Goal: Transaction & Acquisition: Obtain resource

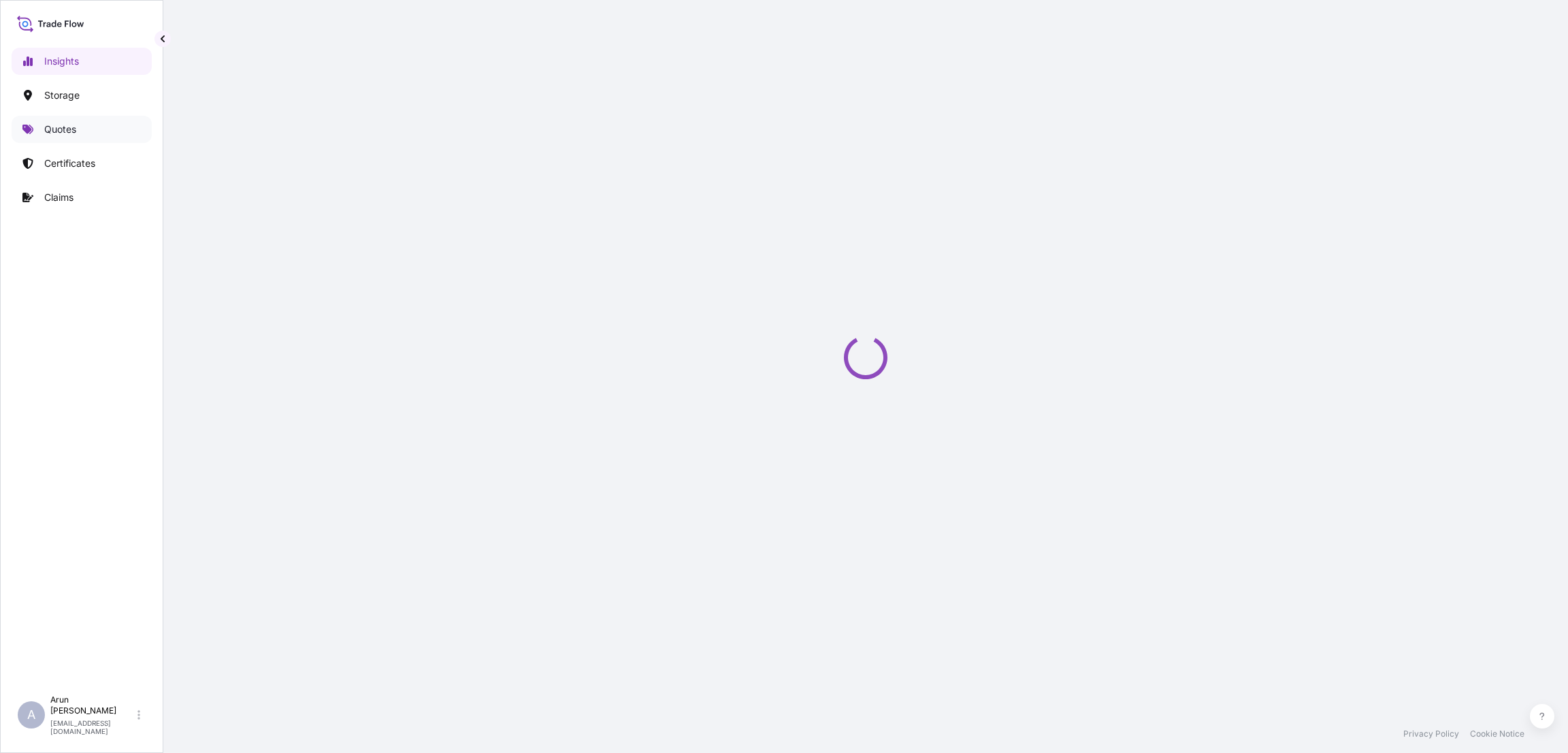
select select "2025"
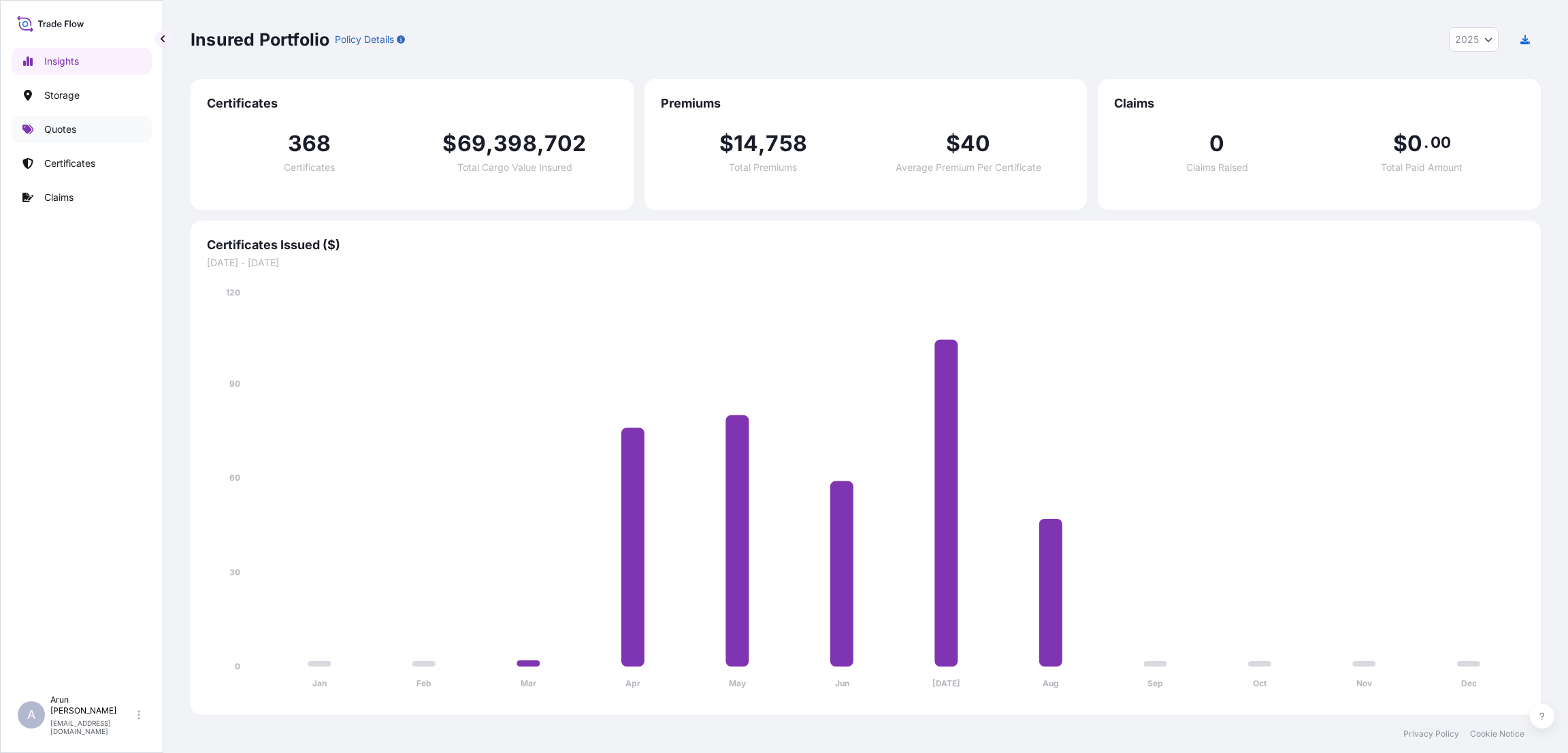
click at [77, 128] on link "Quotes" at bounding box center [81, 130] width 141 height 27
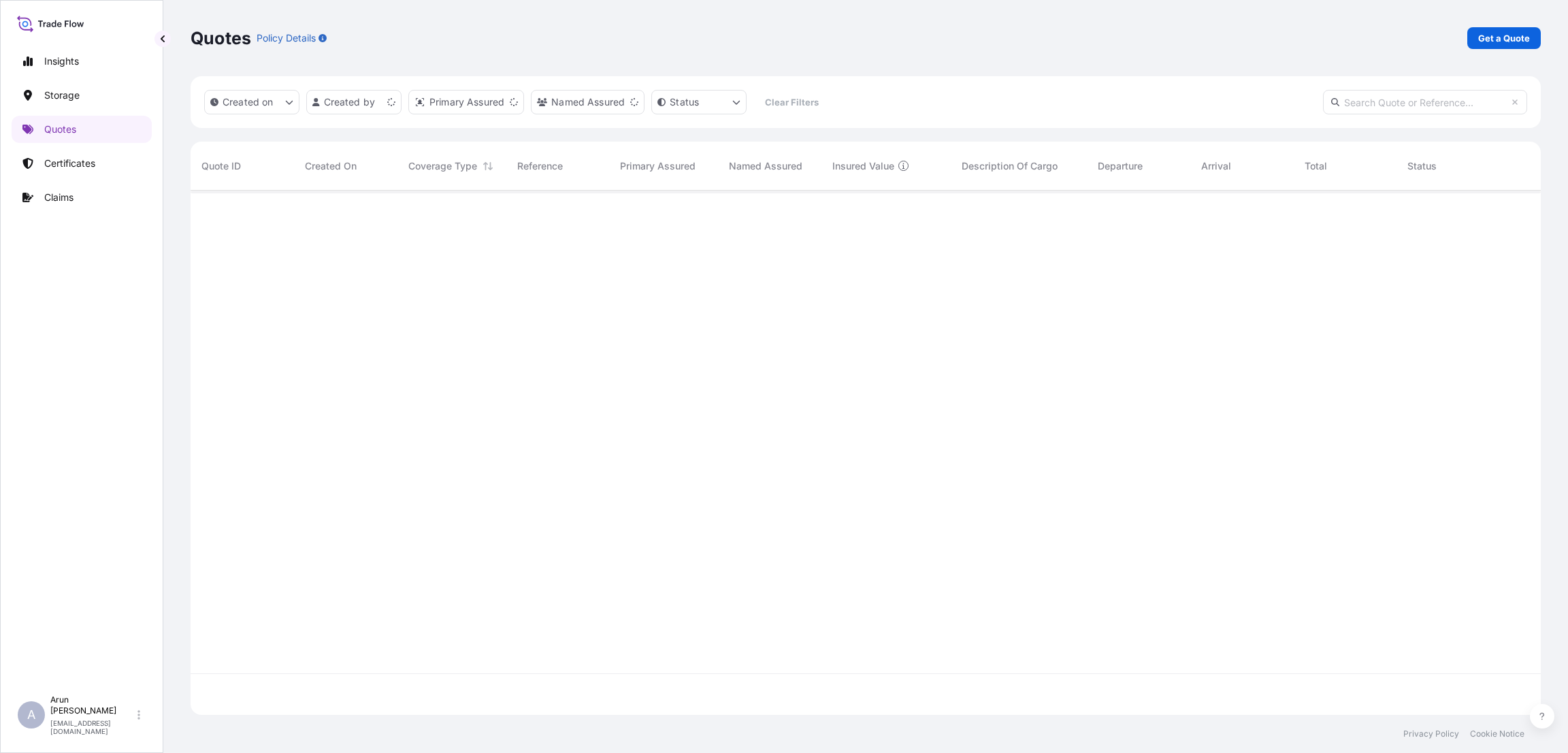
scroll to position [516, 1335]
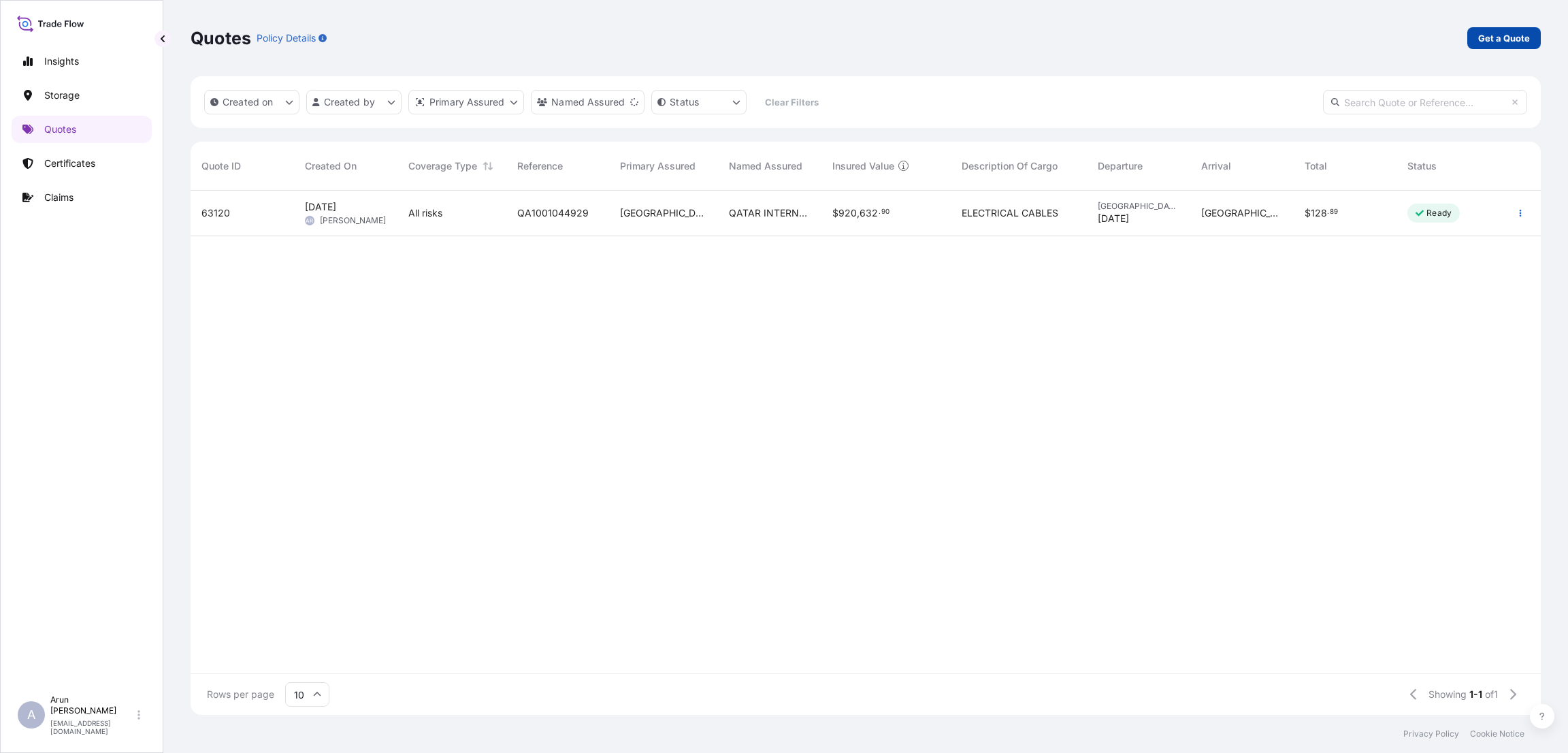
click at [1513, 40] on p "Get a Quote" at bounding box center [1505, 37] width 52 height 14
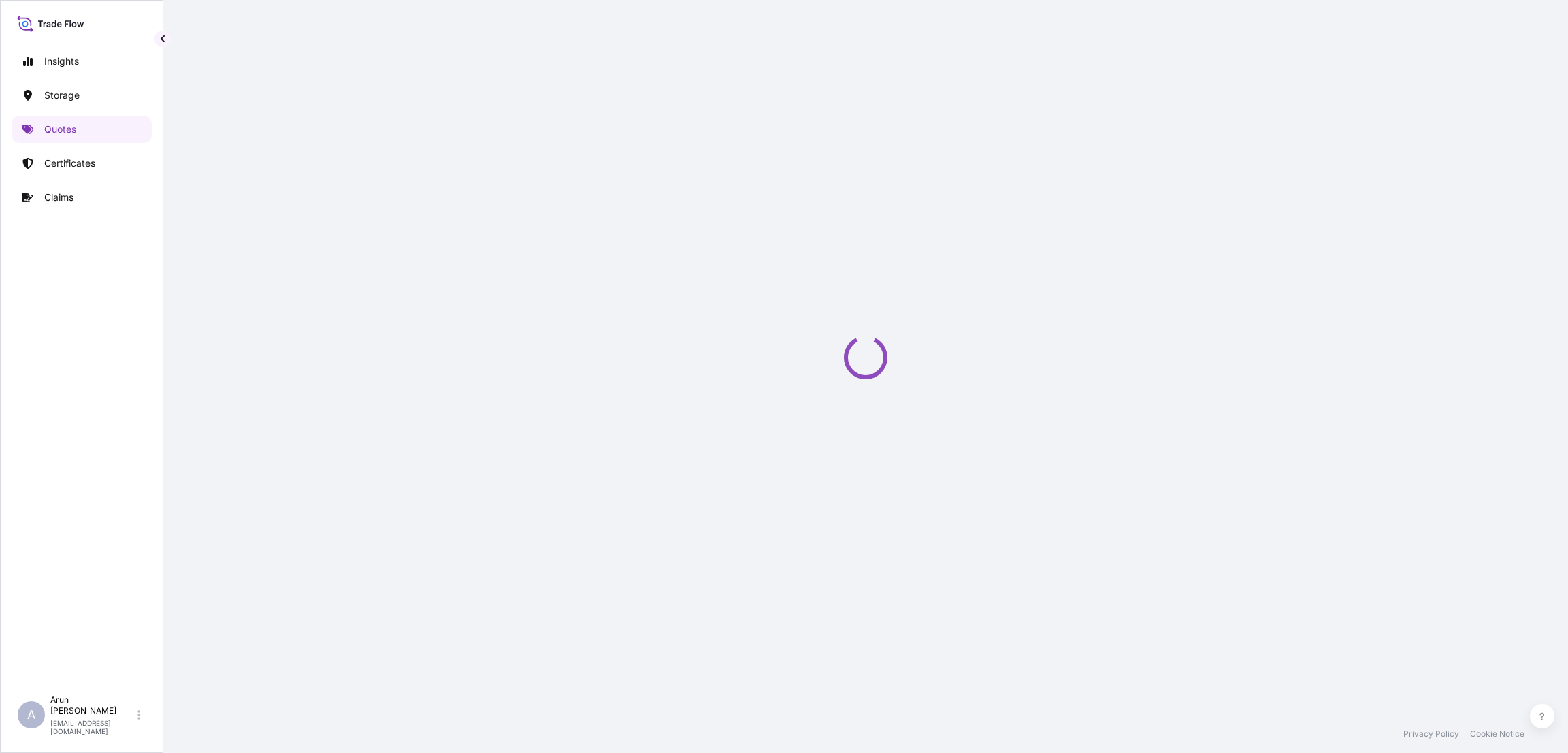
select select "Water"
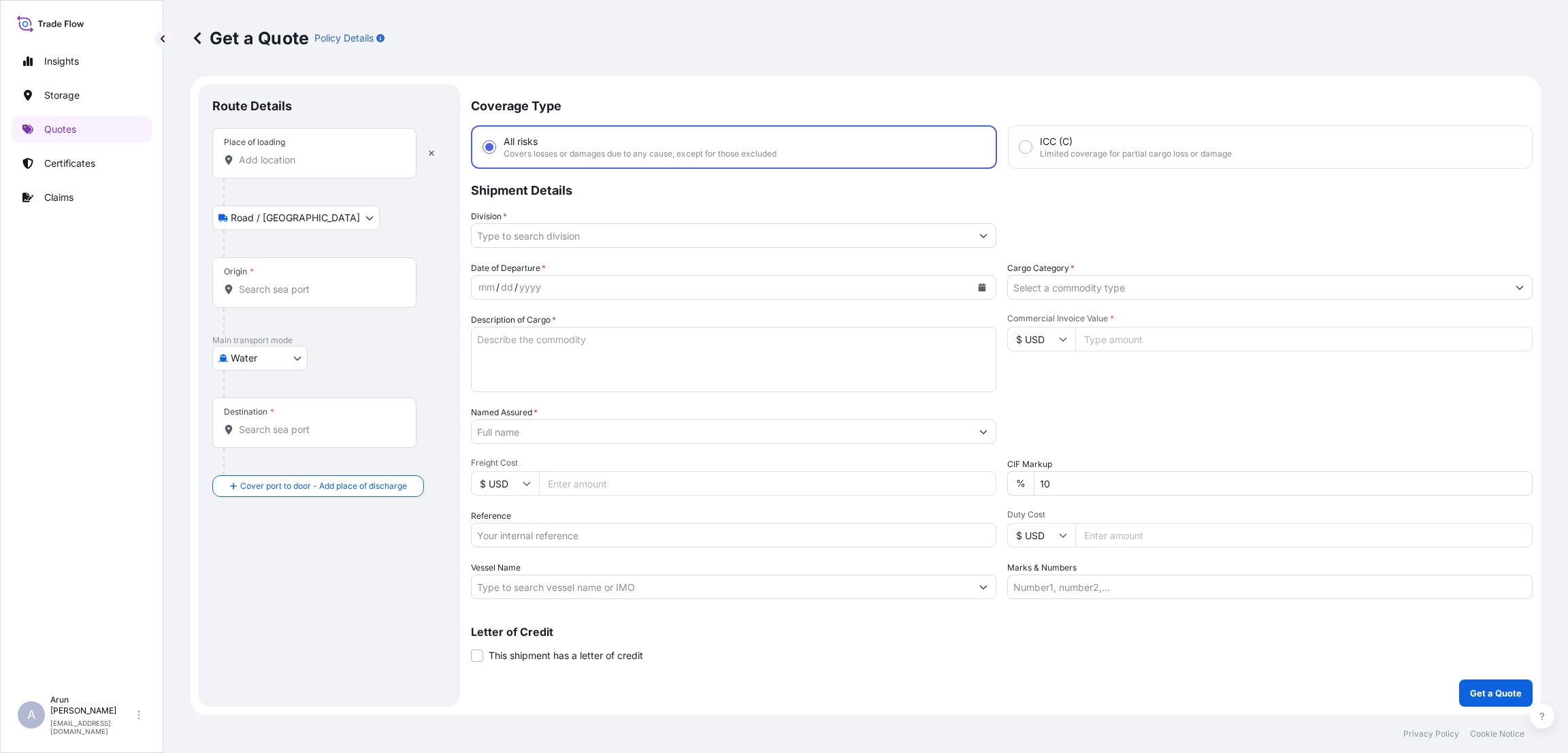
click at [300, 161] on input "Place of loading" at bounding box center [319, 160] width 161 height 14
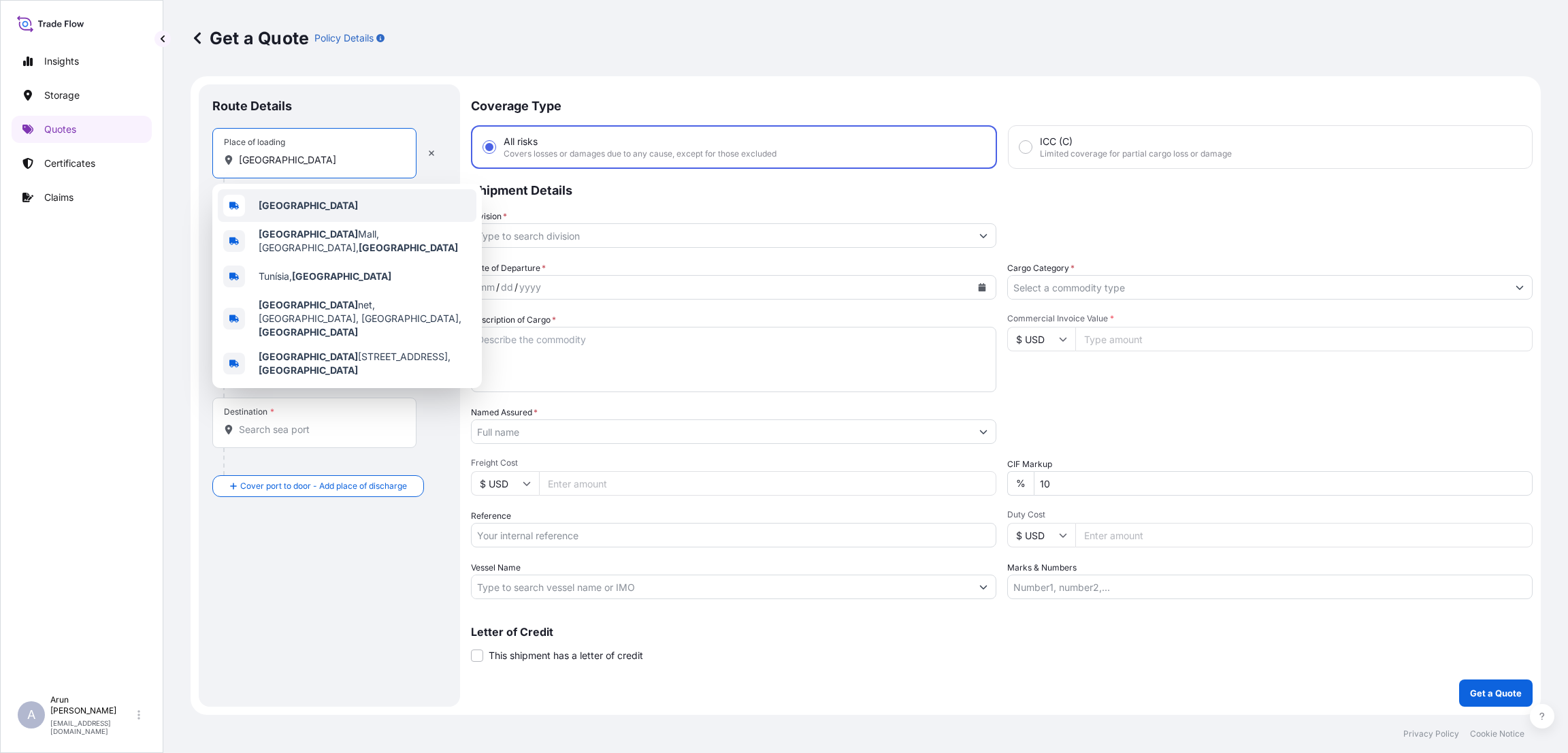
click at [290, 200] on b "[GEOGRAPHIC_DATA]" at bounding box center [308, 205] width 99 height 12
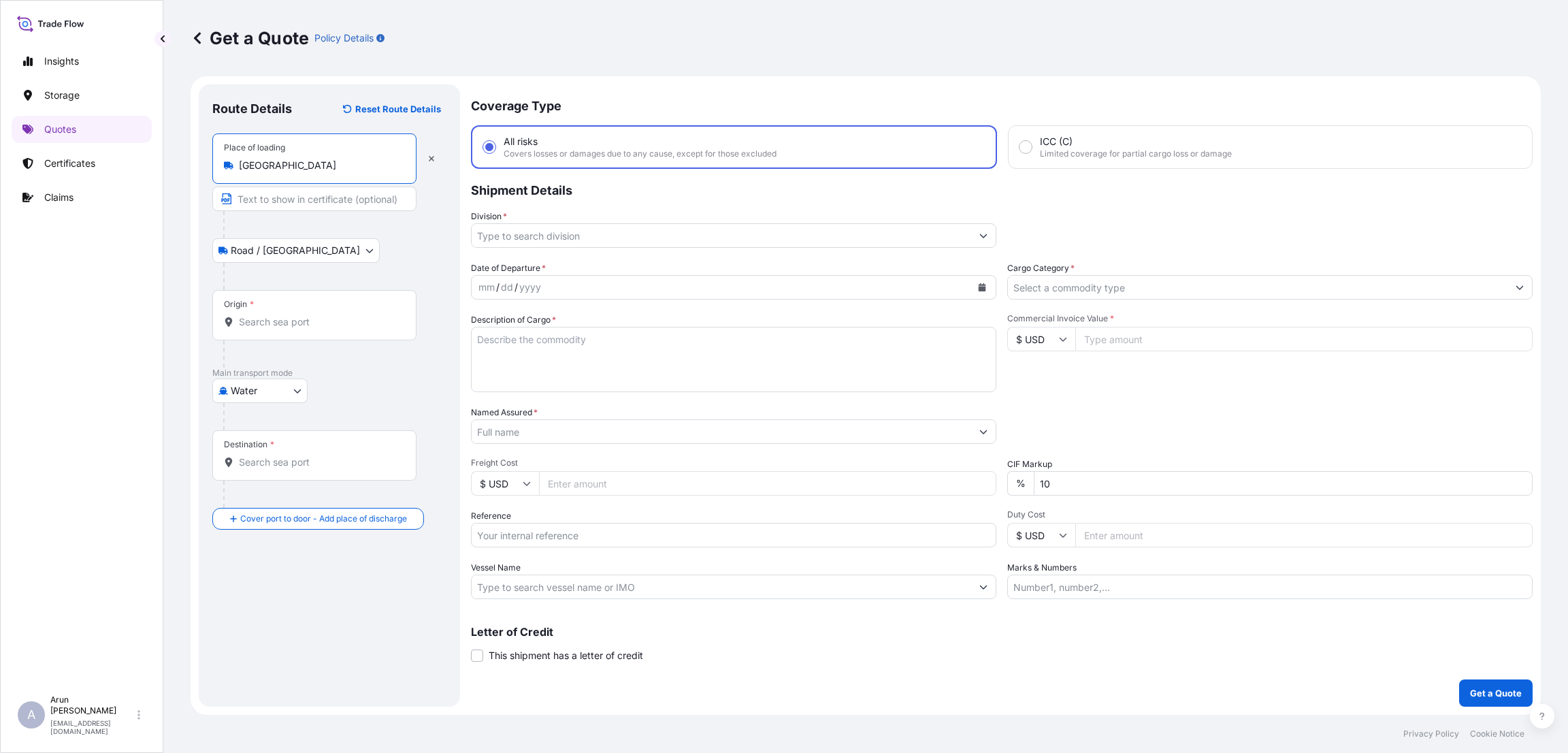
type input "[GEOGRAPHIC_DATA]"
click at [266, 200] on input "Text to appear on certificate" at bounding box center [314, 199] width 204 height 24
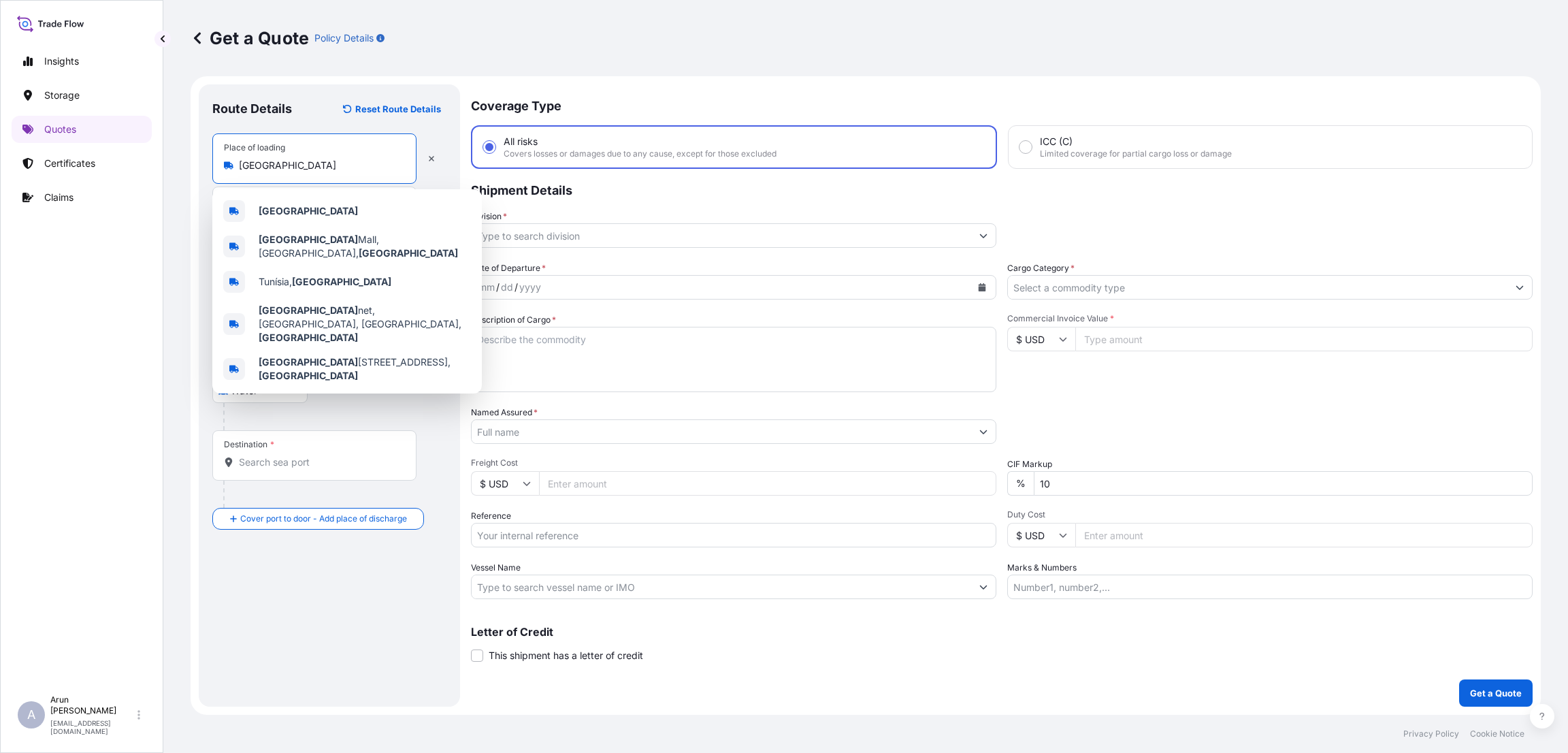
drag, startPoint x: 288, startPoint y: 166, endPoint x: 221, endPoint y: 166, distance: 67.0
click at [221, 166] on div "Place of loading [GEOGRAPHIC_DATA]" at bounding box center [314, 159] width 204 height 50
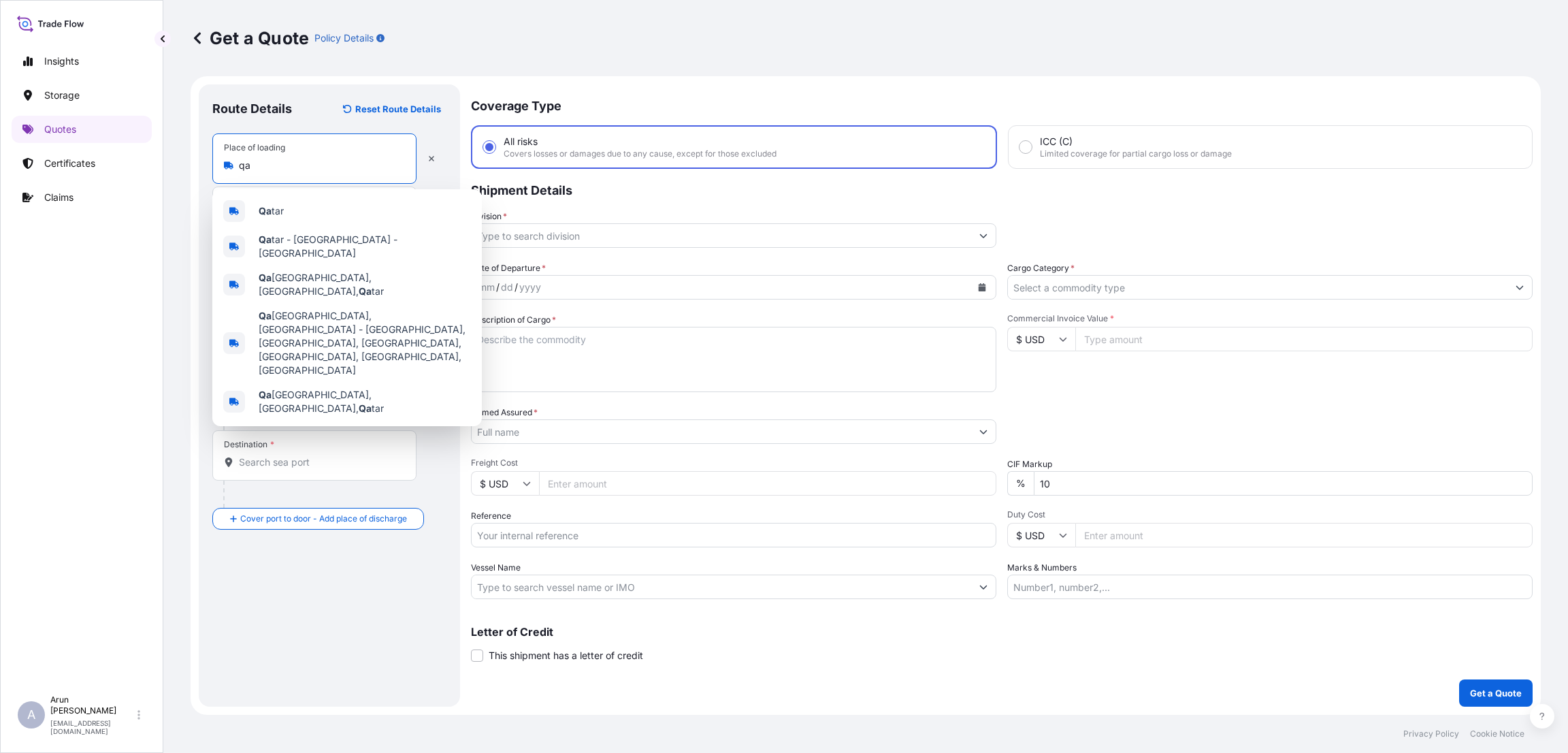
type input "q"
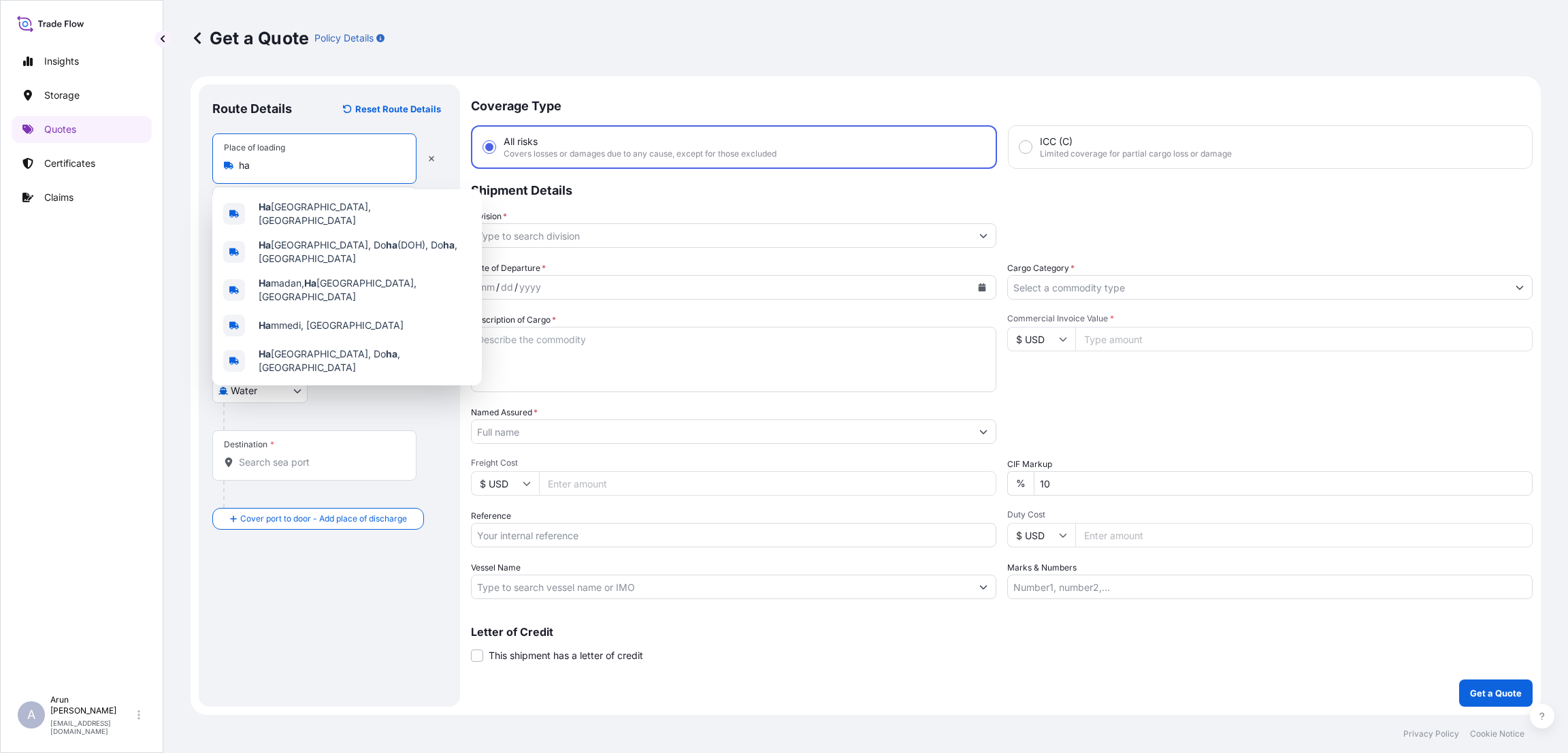
type input "h"
click at [291, 213] on b "Hamad Por" at bounding box center [284, 210] width 51 height 12
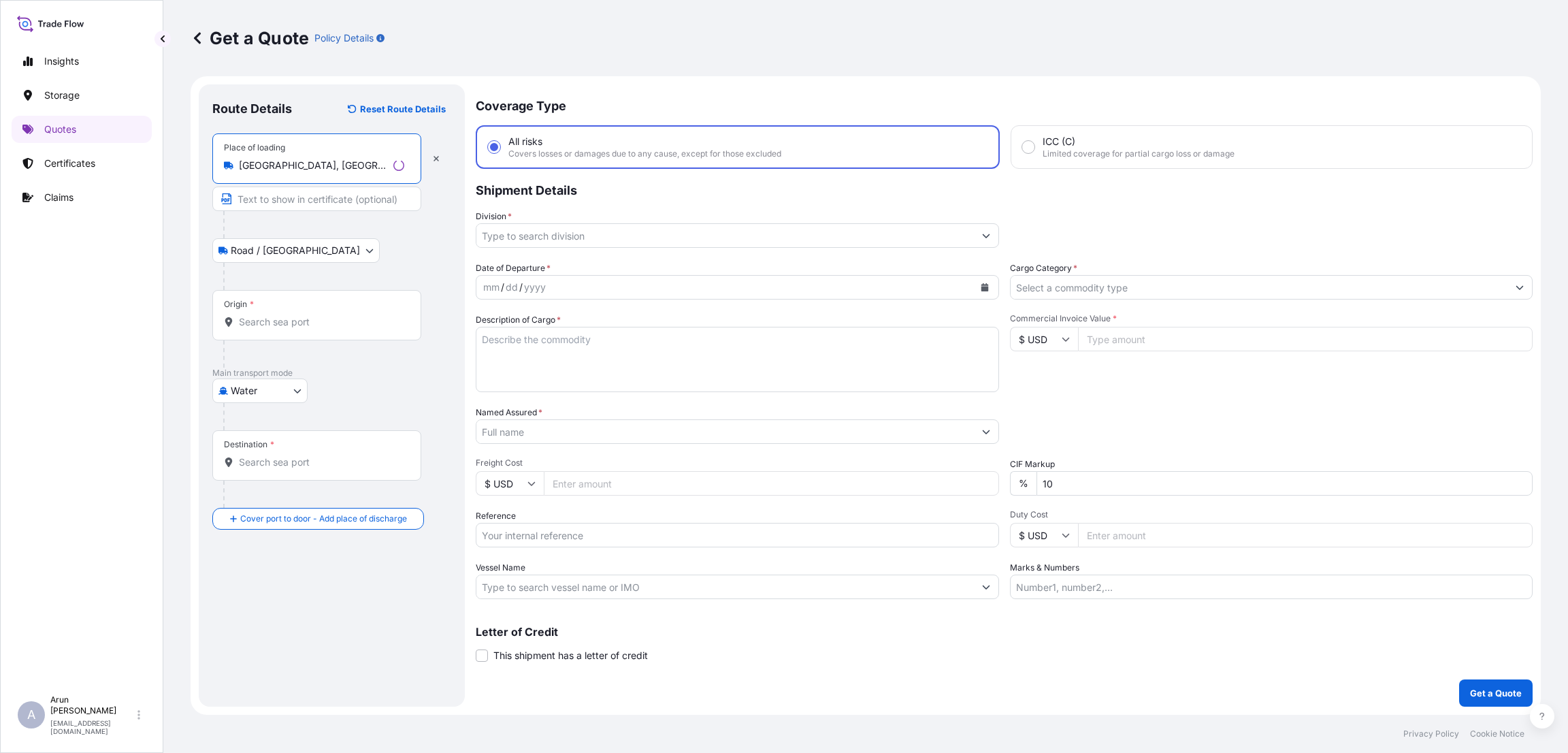
type input "[GEOGRAPHIC_DATA], [GEOGRAPHIC_DATA], [GEOGRAPHIC_DATA]"
click at [291, 197] on input "Text to appear on certificate" at bounding box center [314, 199] width 204 height 24
type input "QATAR WIRE PRODUCTS CO LLC"
click at [275, 321] on input "Origin *" at bounding box center [319, 321] width 161 height 14
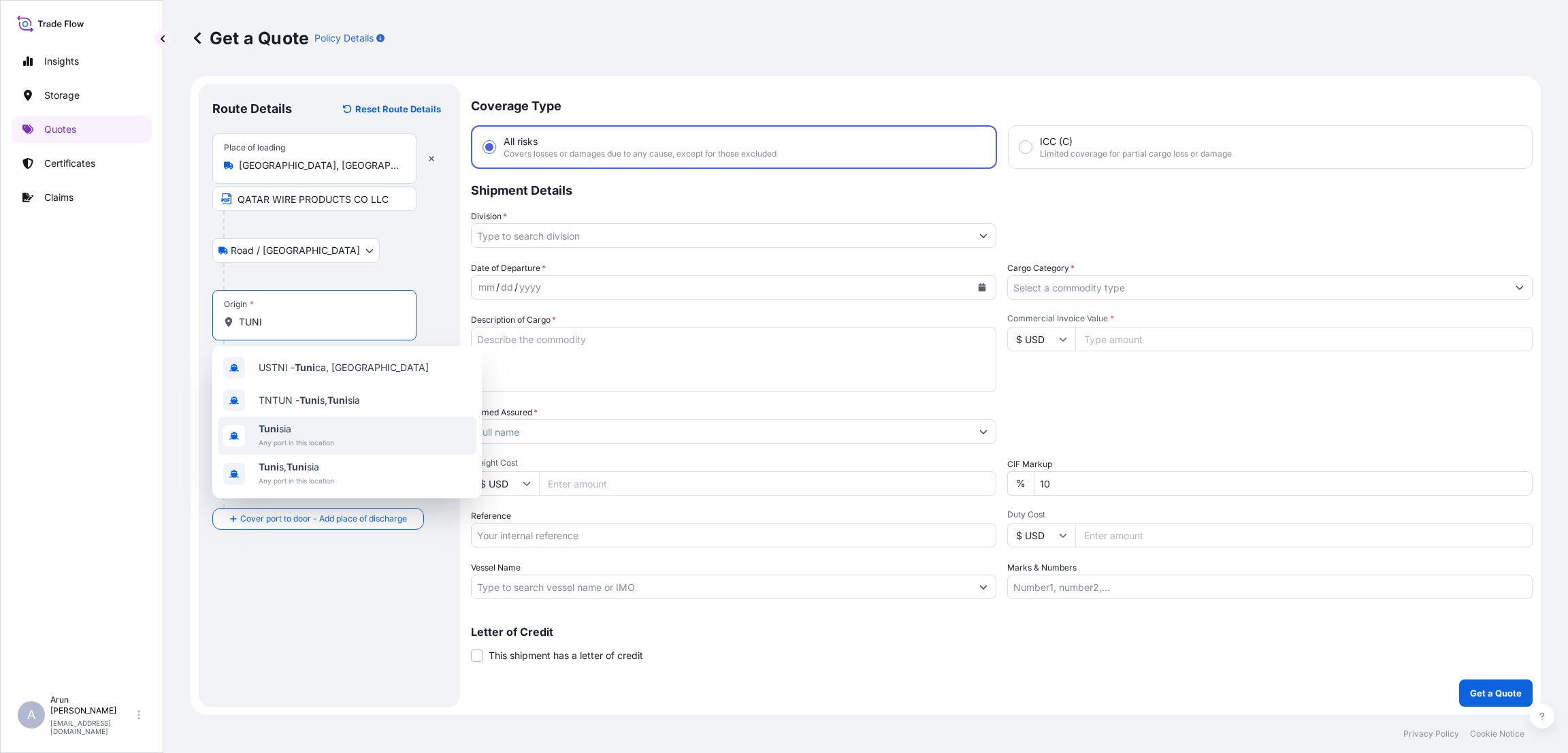
click at [305, 423] on span "Tuni sia" at bounding box center [296, 429] width 76 height 14
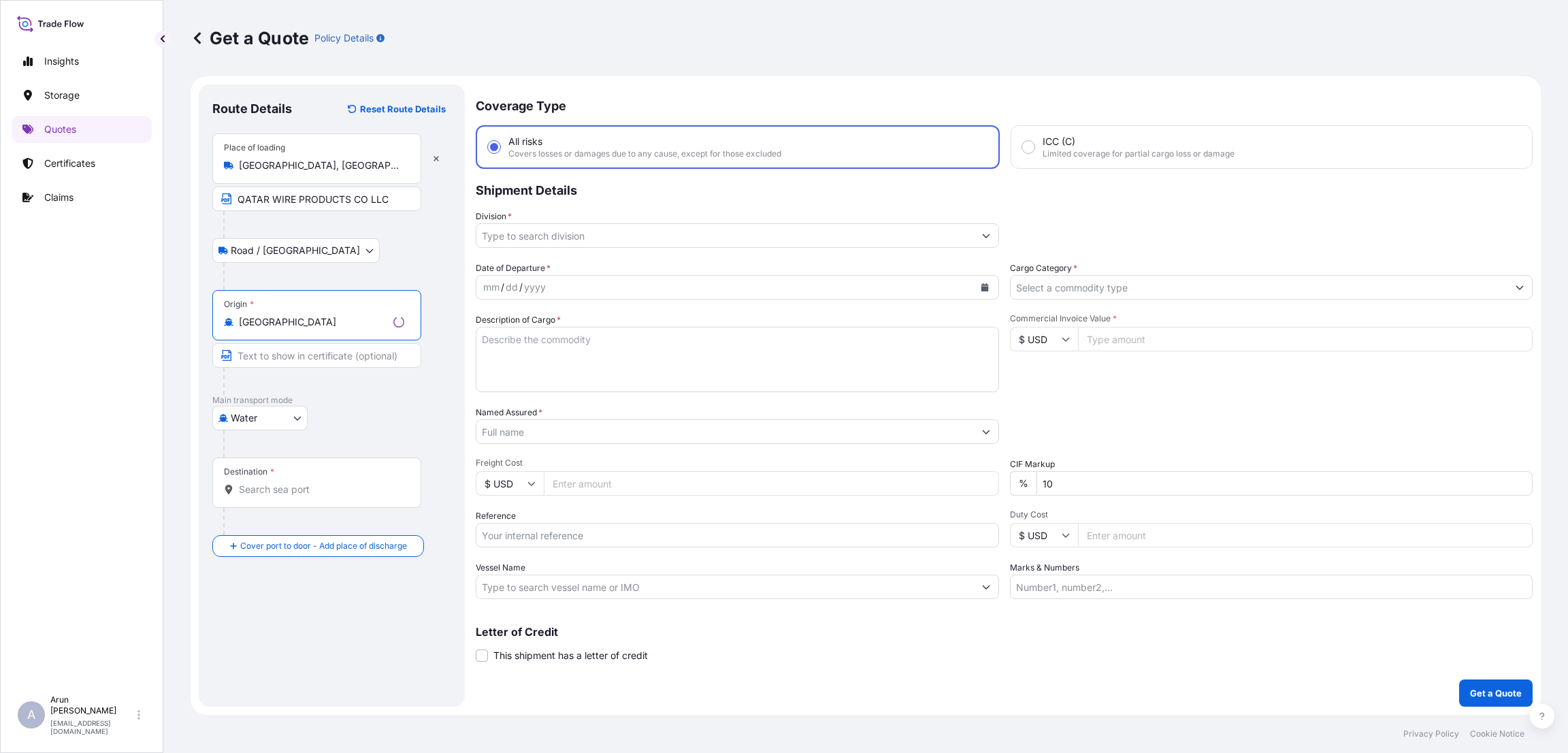
type input "[GEOGRAPHIC_DATA]"
click at [249, 491] on input "Destination *" at bounding box center [322, 489] width 166 height 14
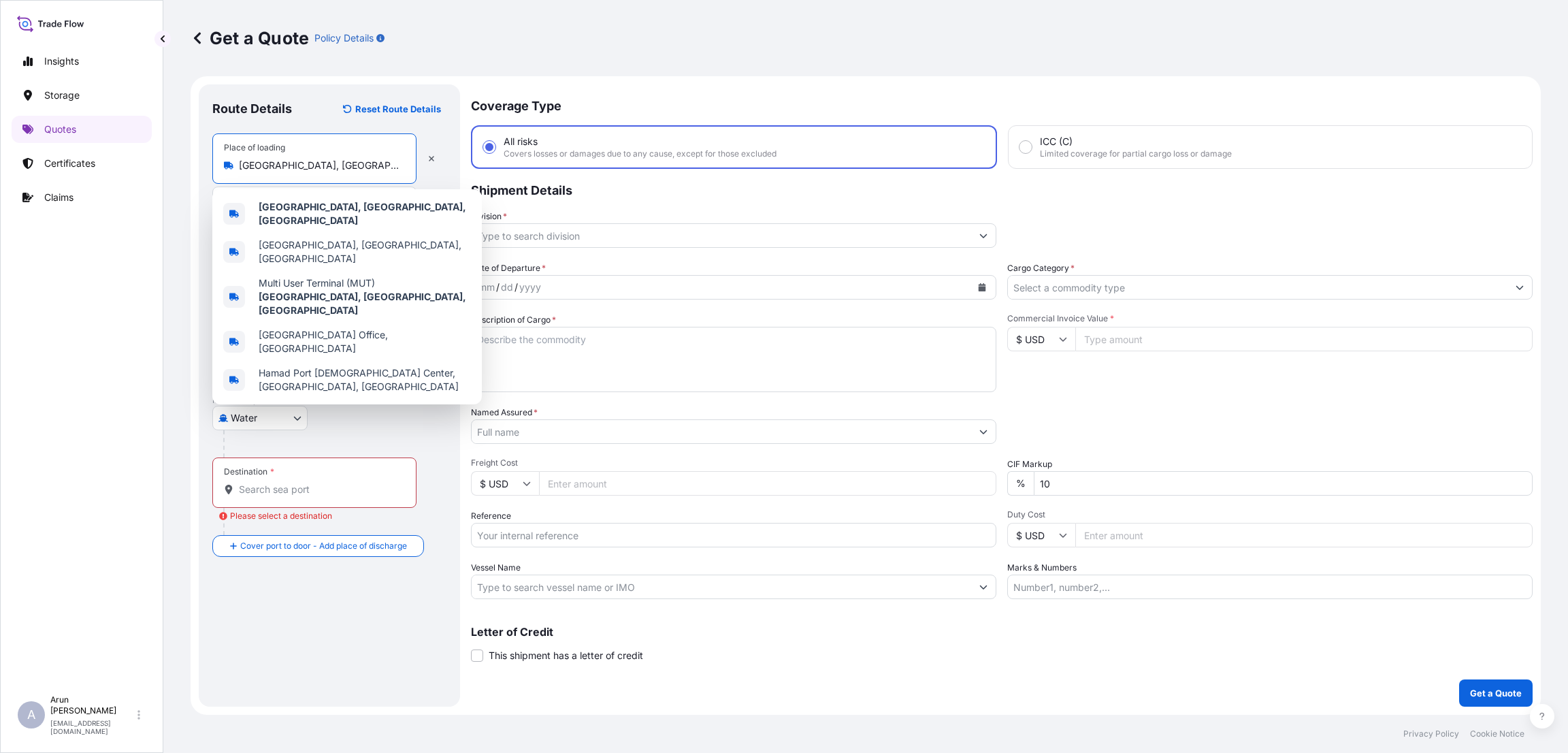
drag, startPoint x: 374, startPoint y: 166, endPoint x: 231, endPoint y: 151, distance: 143.8
click at [231, 151] on div "Place of loading [GEOGRAPHIC_DATA], [GEOGRAPHIC_DATA], [GEOGRAPHIC_DATA]" at bounding box center [314, 159] width 204 height 50
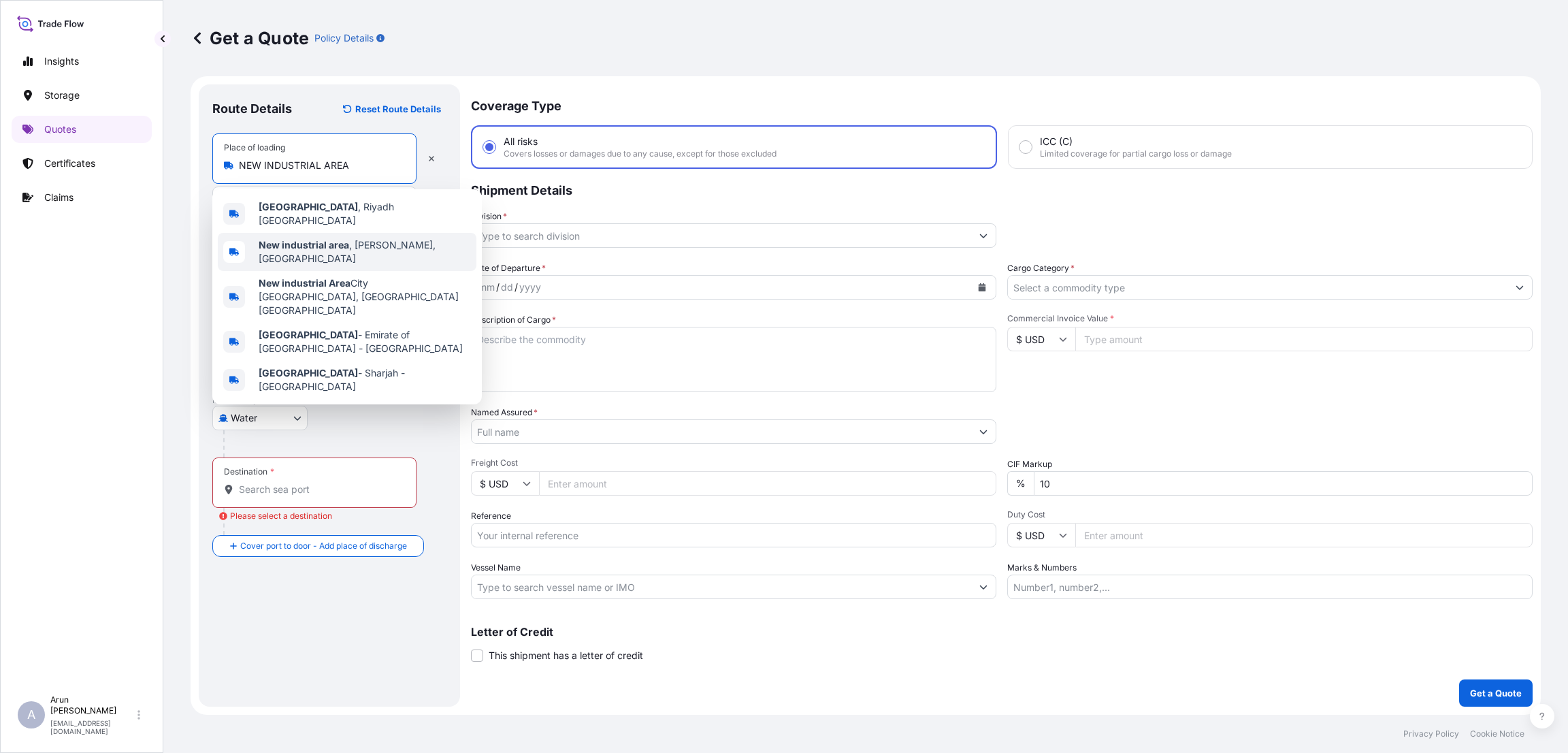
click at [336, 239] on b "New industrial area" at bounding box center [304, 245] width 91 height 12
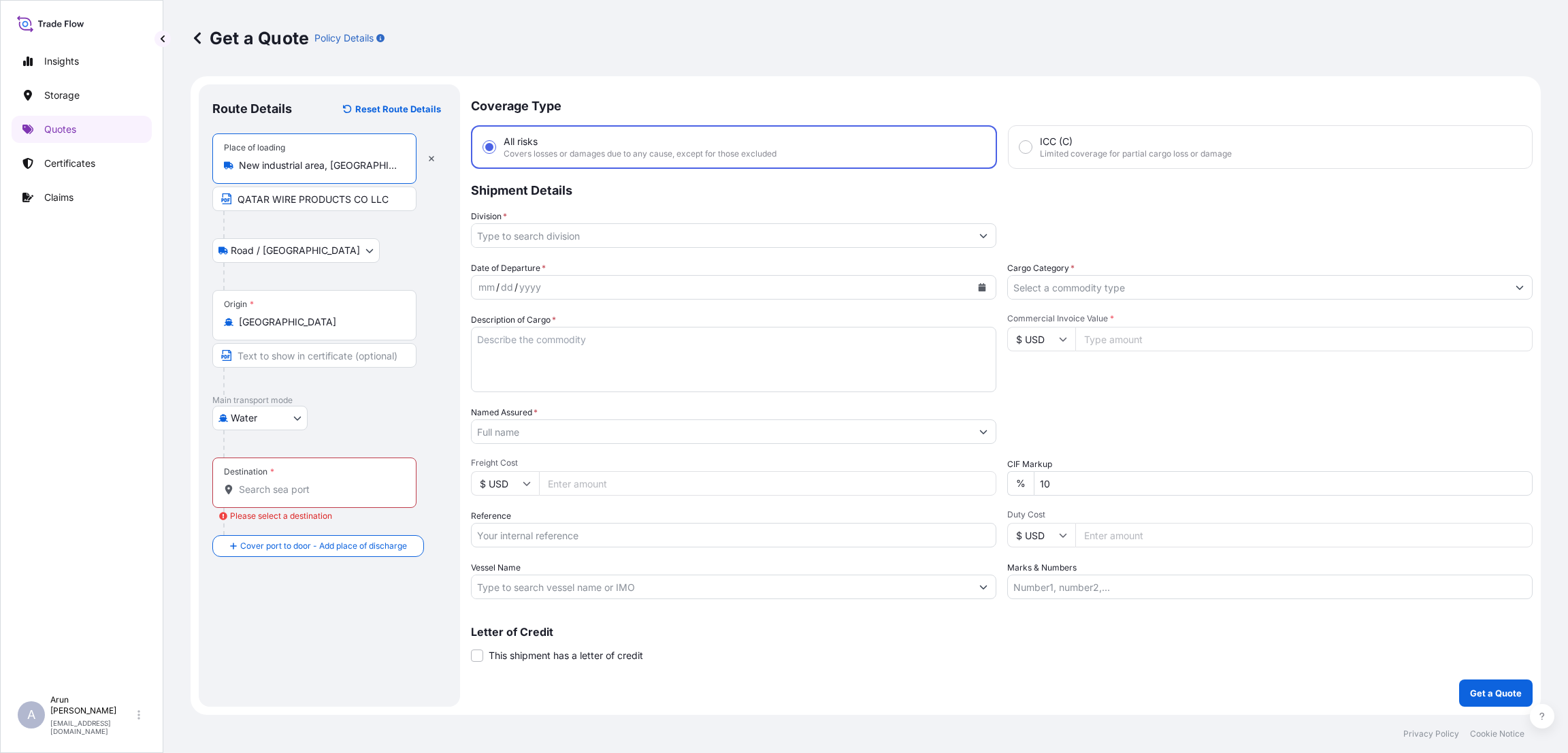
type input "New industrial area, [GEOGRAPHIC_DATA], [GEOGRAPHIC_DATA]"
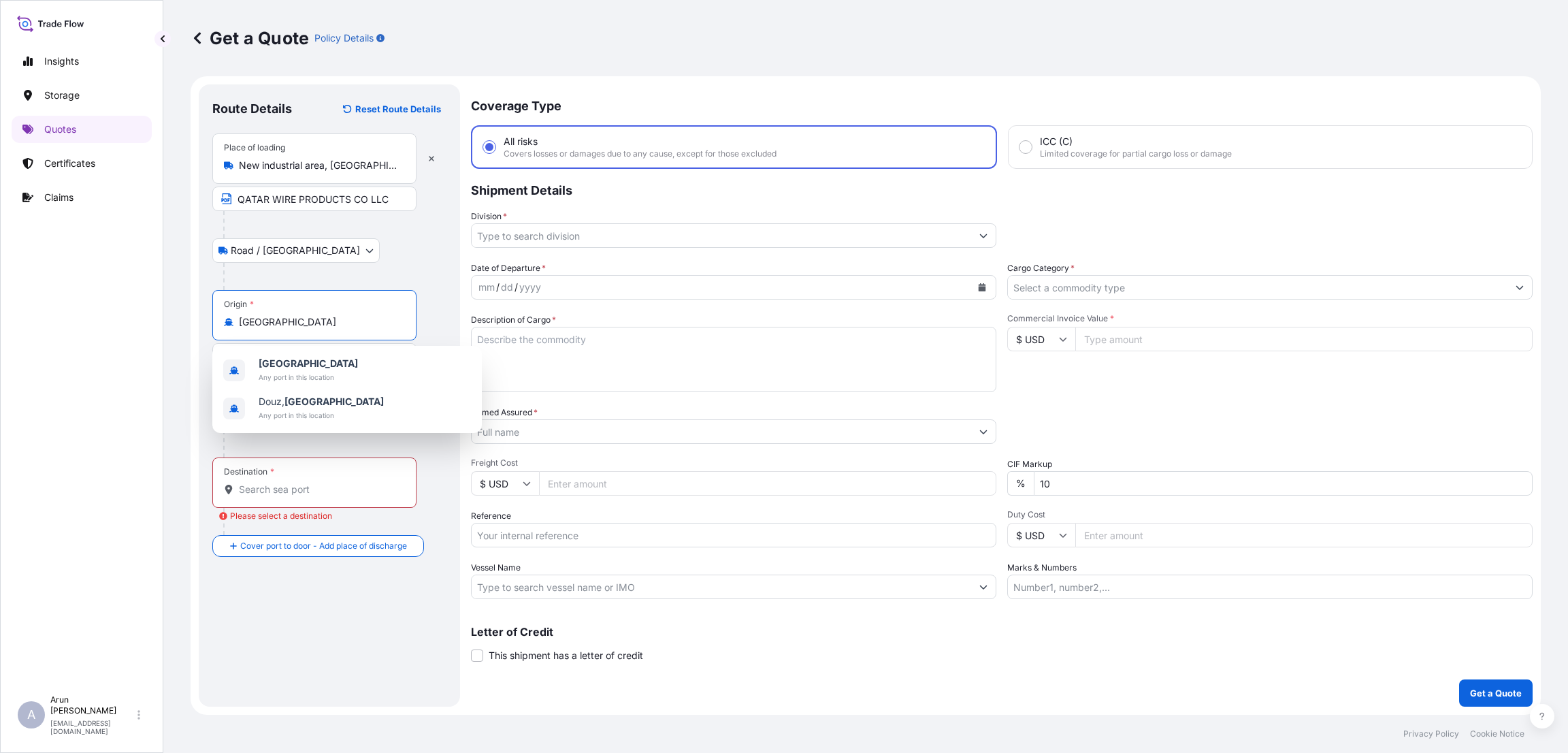
drag, startPoint x: 287, startPoint y: 318, endPoint x: 239, endPoint y: 318, distance: 48.0
click at [239, 318] on div "[GEOGRAPHIC_DATA]" at bounding box center [314, 321] width 181 height 14
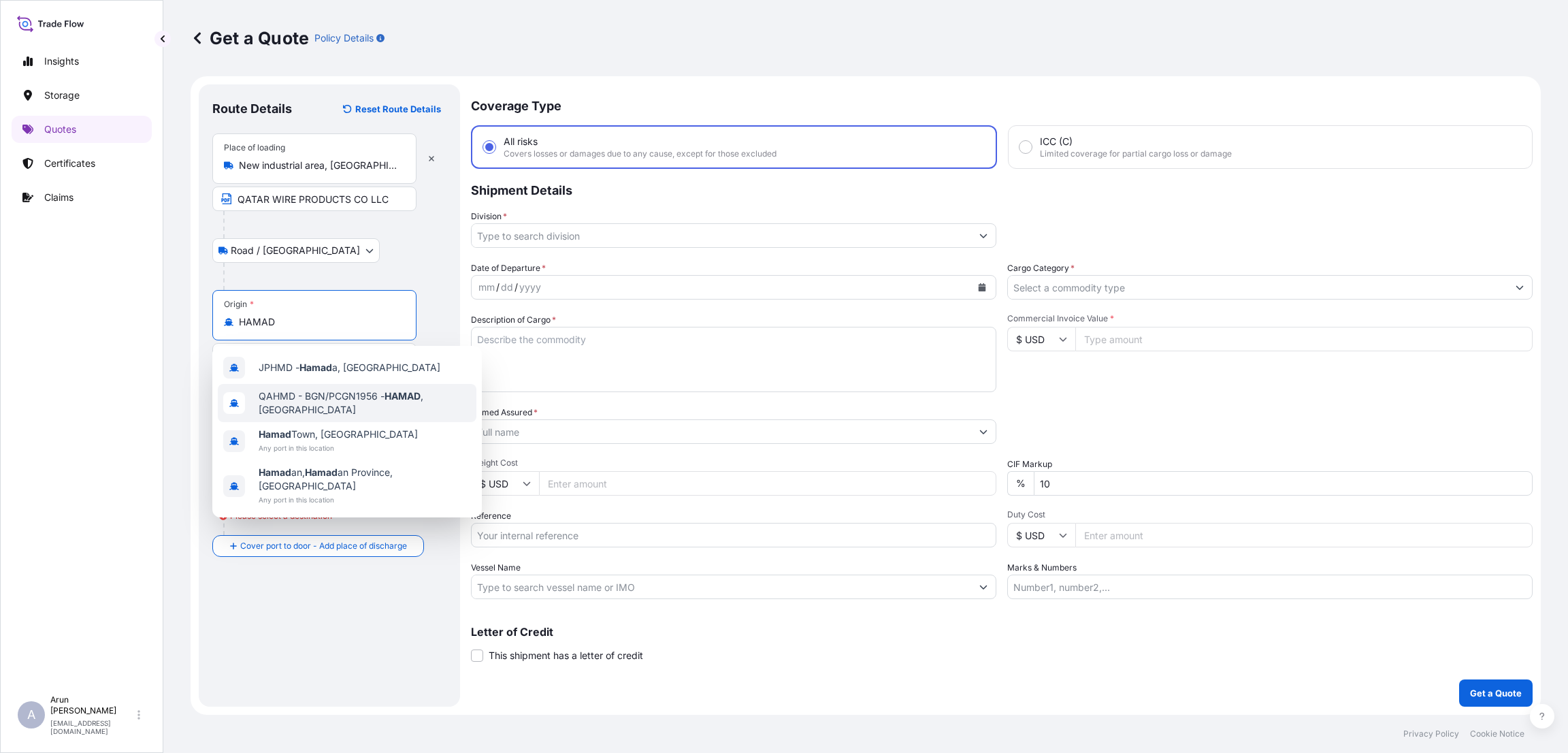
click at [329, 408] on div "QAHMD - BGN/PCGN1956 - HAMAD , [GEOGRAPHIC_DATA]" at bounding box center [347, 403] width 259 height 38
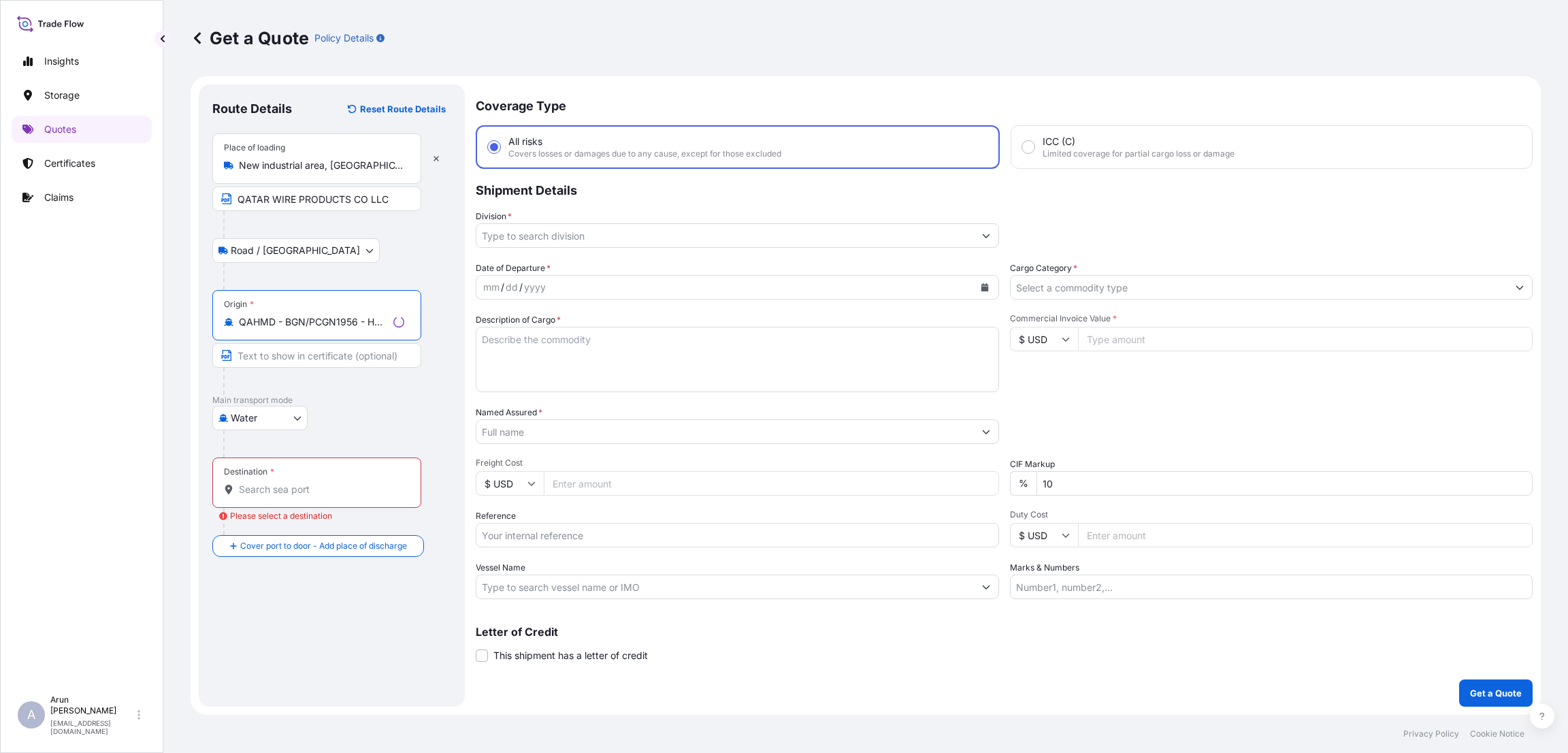
type input "QAHMD - BGN/PCGN1956 - HAMAD, [GEOGRAPHIC_DATA]"
click at [269, 360] on input "Text to appear on certificate" at bounding box center [317, 355] width 209 height 24
type input "QATAR WIRE PRODUCTS CO LLC"
click at [277, 494] on input "Destination * Please select a destination" at bounding box center [319, 489] width 161 height 14
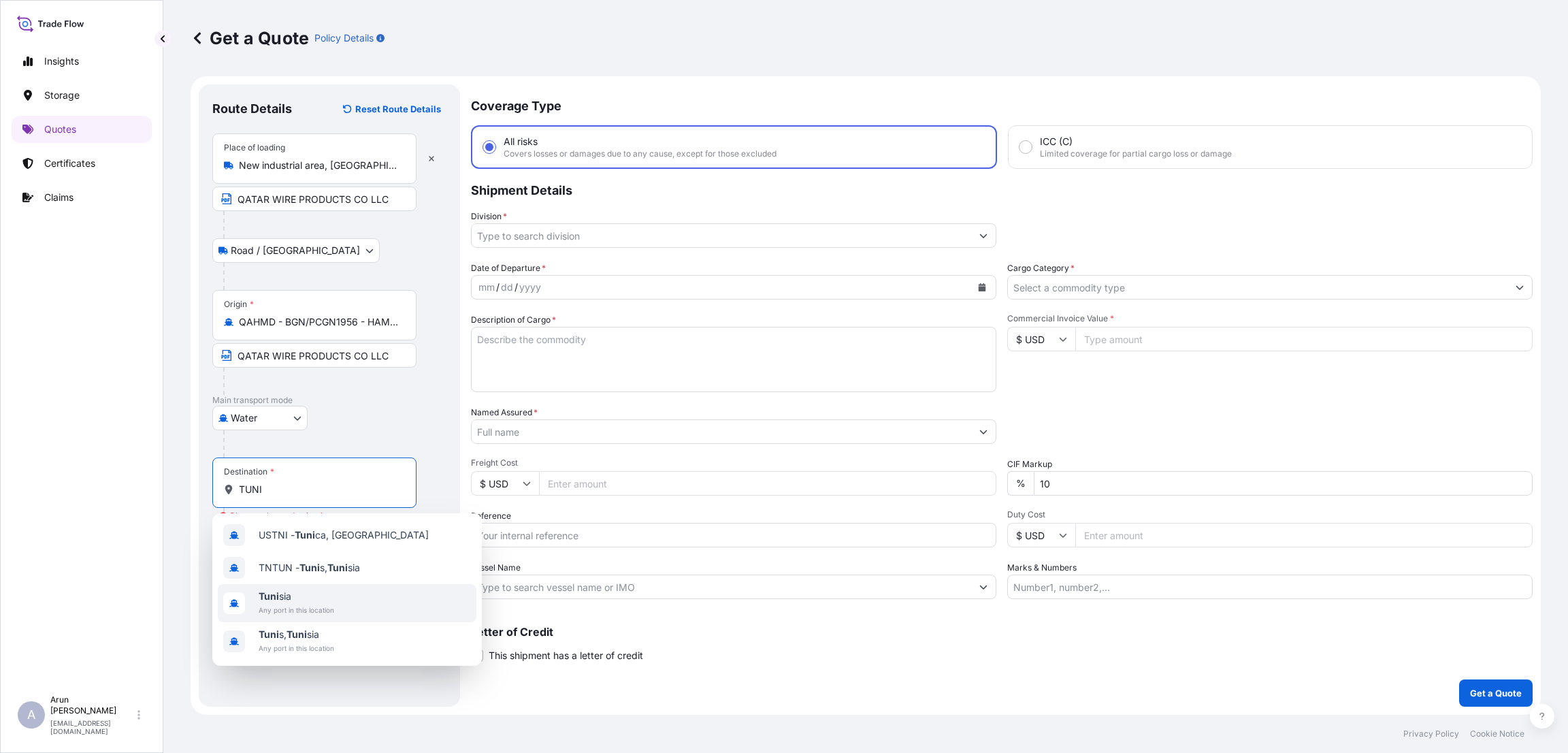
click at [300, 596] on span "Tuni sia" at bounding box center [296, 596] width 76 height 14
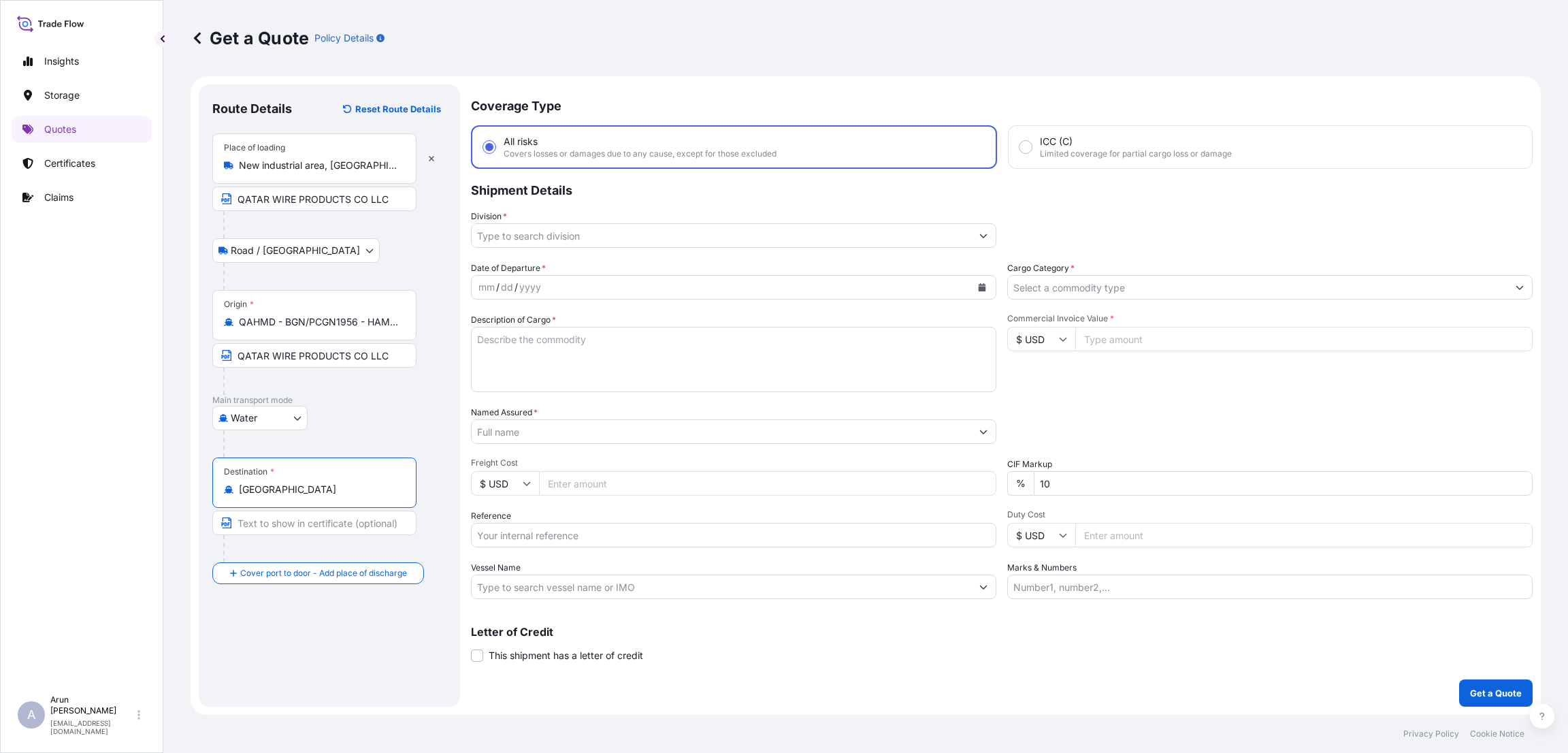
type input "[GEOGRAPHIC_DATA]"
click at [292, 525] on input "Text to appear on certificate" at bounding box center [314, 522] width 204 height 24
type input "SOCIETE GABES METAL"
drag, startPoint x: 355, startPoint y: 520, endPoint x: 233, endPoint y: 522, distance: 122.0
click at [233, 522] on input "SOCIETE GABES METAL" at bounding box center [314, 522] width 204 height 24
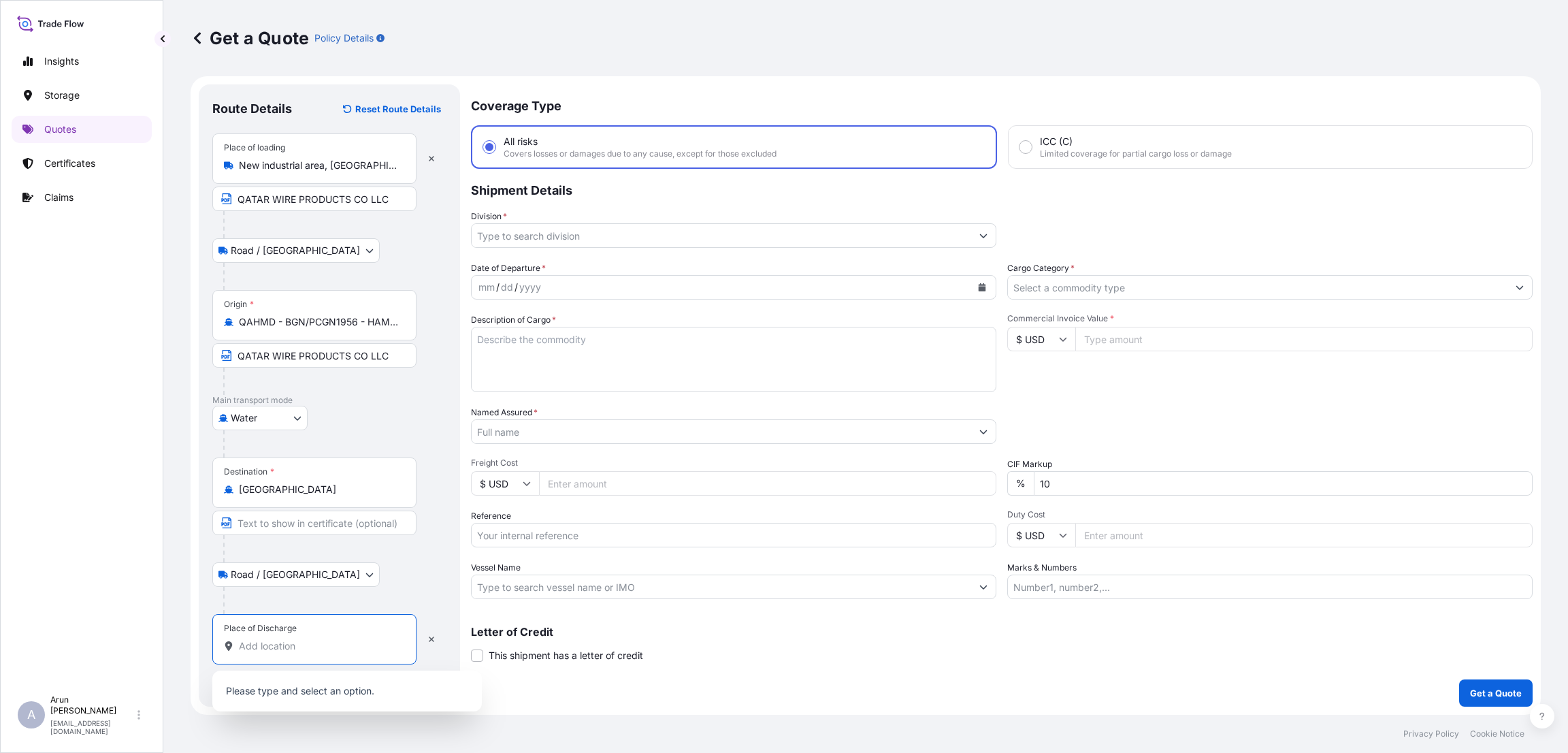
click at [273, 646] on input "Place of Discharge" at bounding box center [319, 646] width 161 height 14
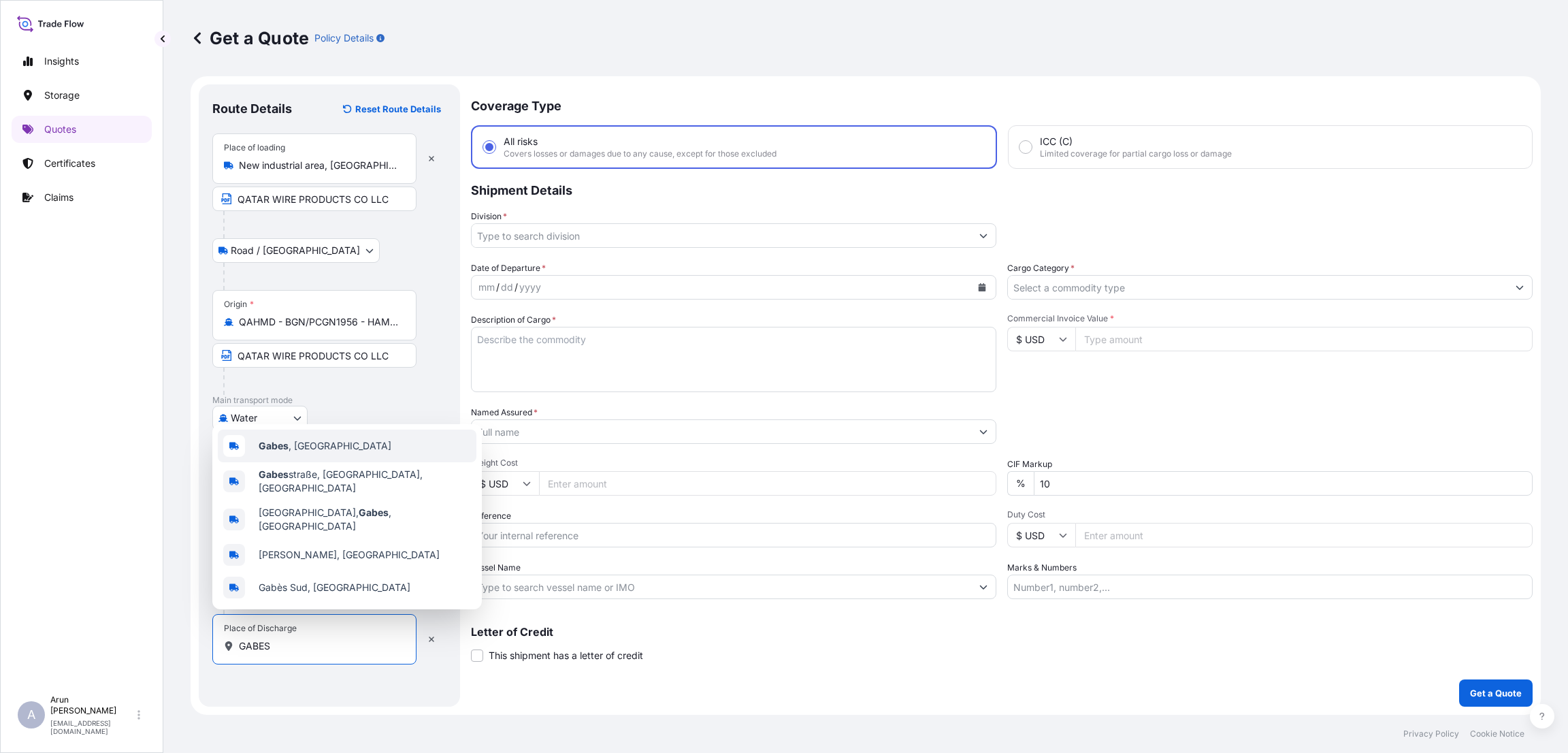
click at [329, 459] on div "[GEOGRAPHIC_DATA] , [GEOGRAPHIC_DATA]" at bounding box center [347, 445] width 259 height 32
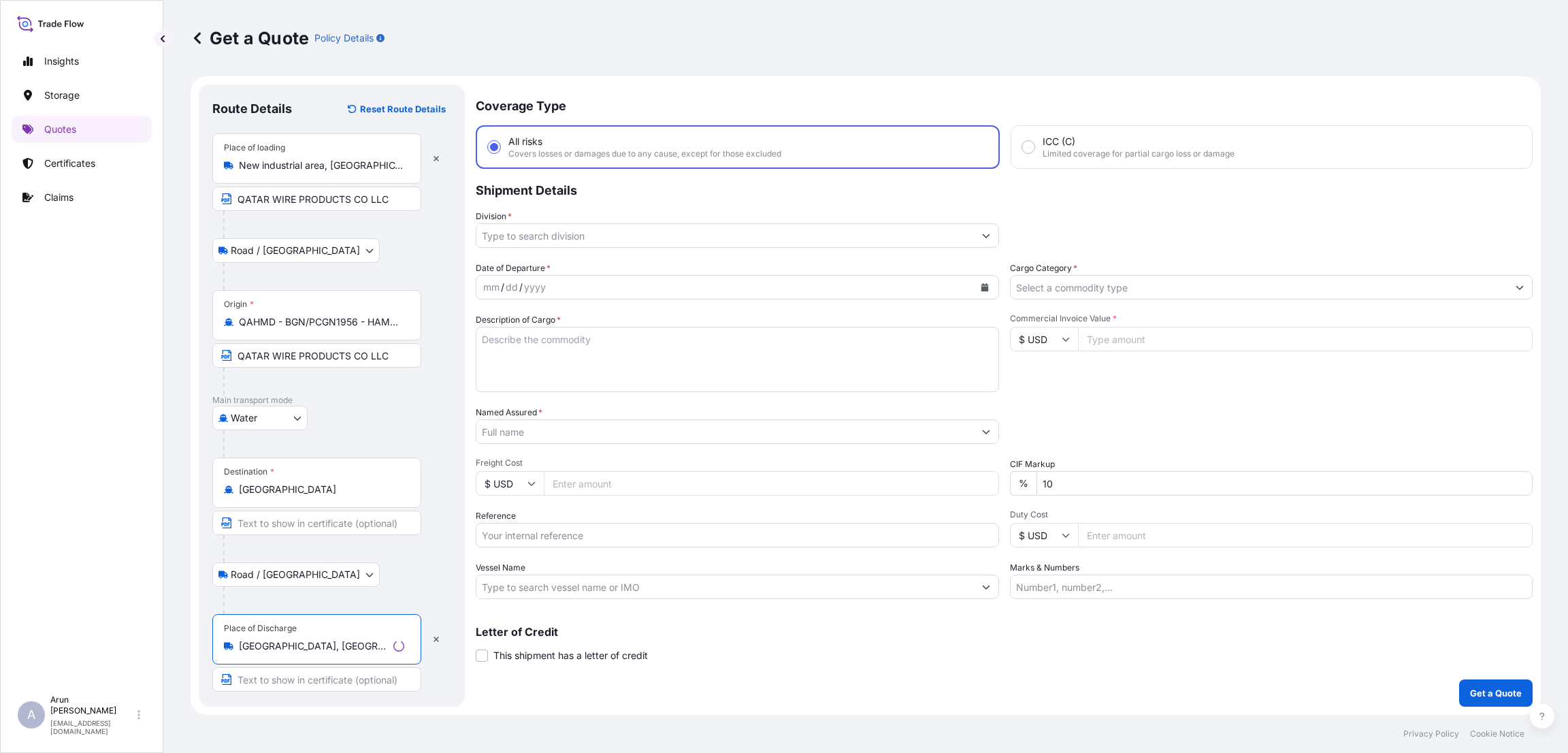
type input "[GEOGRAPHIC_DATA], [GEOGRAPHIC_DATA]"
click at [272, 670] on input "Text to appear on certificate" at bounding box center [317, 680] width 209 height 24
paste input "SOCIETE GABES METAL"
type input "SOCIETE GABES METAL"
click at [572, 225] on input "Division *" at bounding box center [721, 236] width 499 height 24
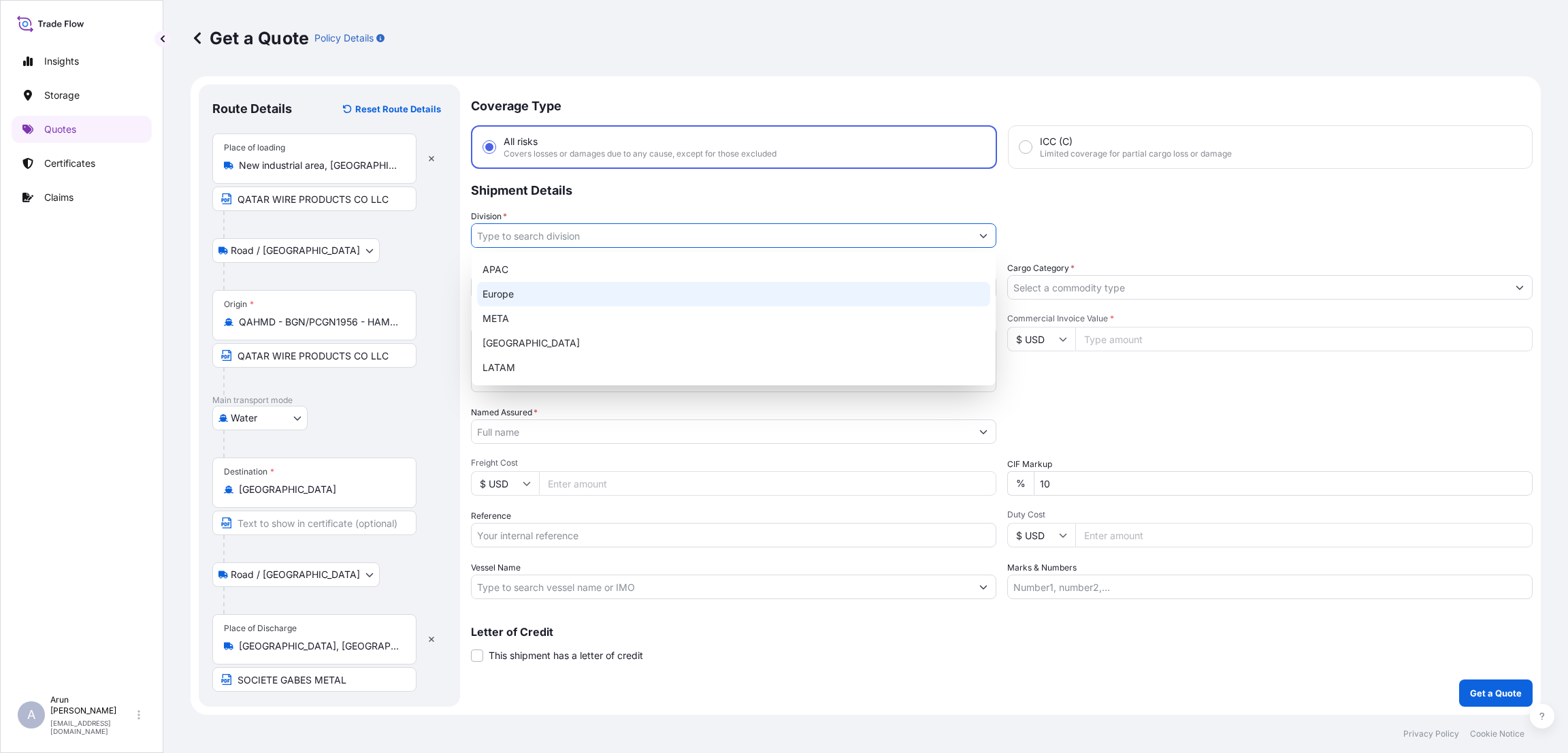
click at [586, 293] on div "Europe" at bounding box center [734, 294] width 513 height 24
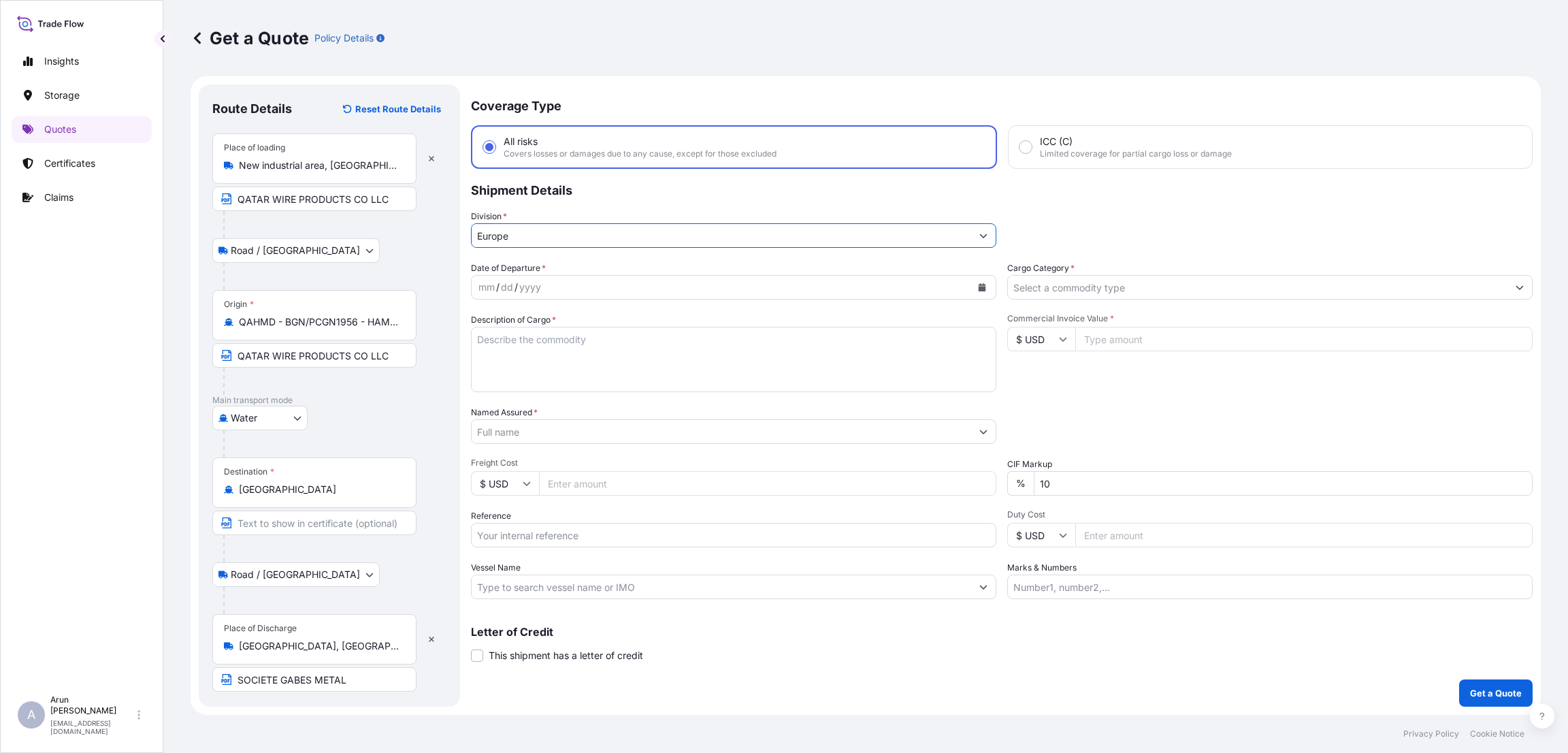
click at [587, 240] on input "Europe" at bounding box center [721, 236] width 499 height 24
click at [983, 232] on icon "Show suggestions" at bounding box center [983, 235] width 8 height 8
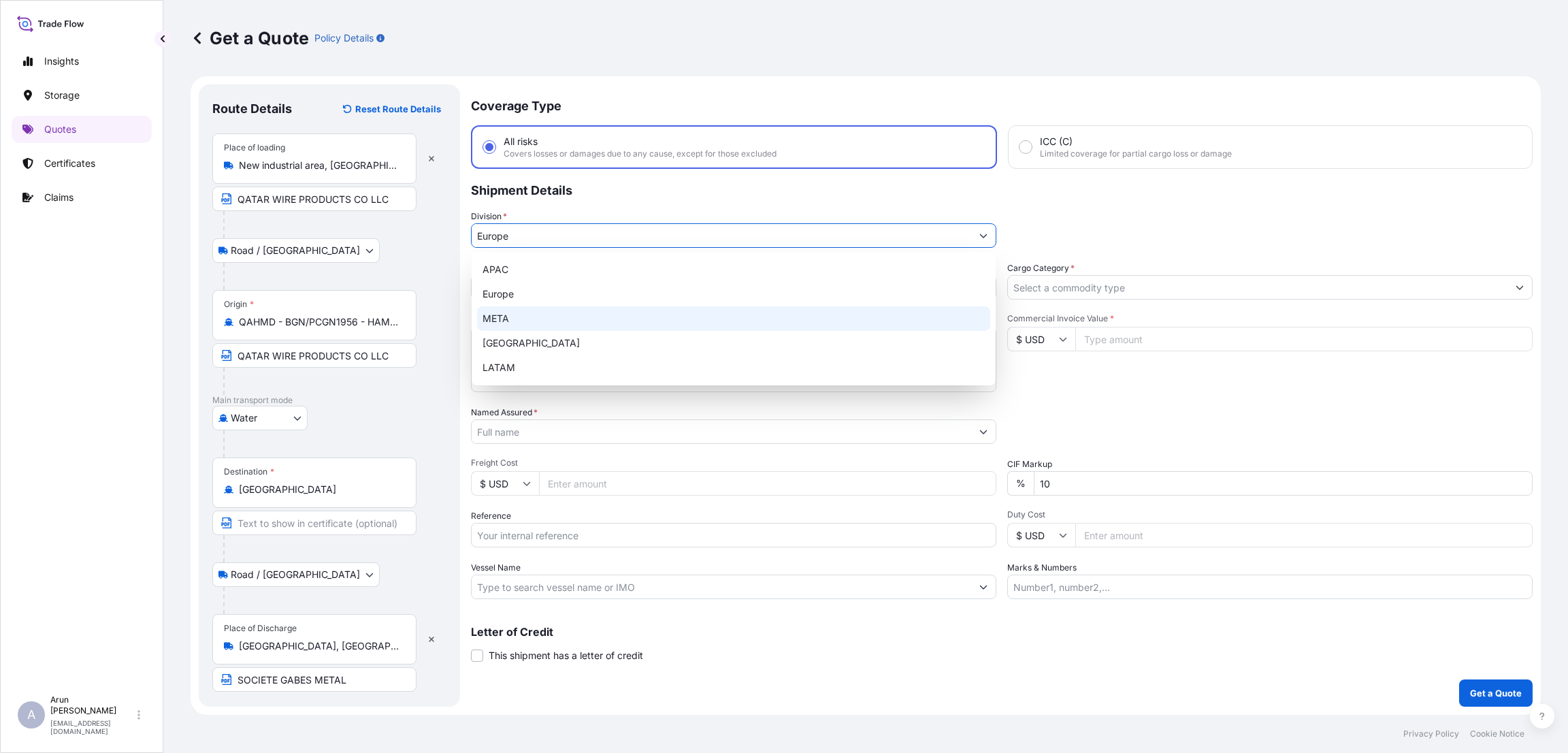
click at [685, 316] on div "META" at bounding box center [734, 318] width 513 height 24
type input "META"
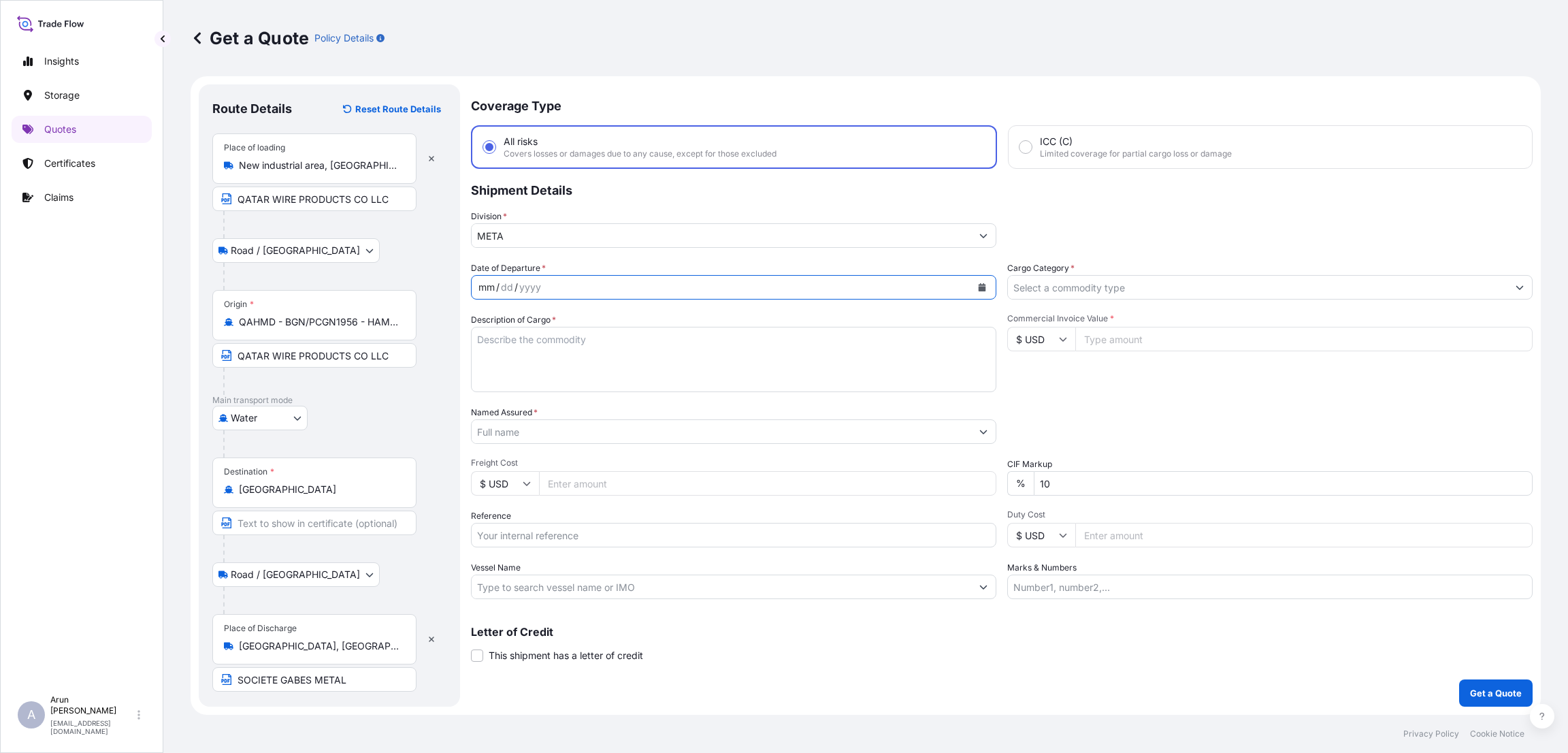
click at [749, 282] on div "mm / dd / yyyy" at bounding box center [721, 288] width 499 height 24
click at [978, 278] on button "Calendar" at bounding box center [982, 288] width 22 height 22
click at [548, 450] on div "19" at bounding box center [547, 453] width 24 height 24
click at [1117, 286] on input "Cargo Category *" at bounding box center [1257, 288] width 499 height 24
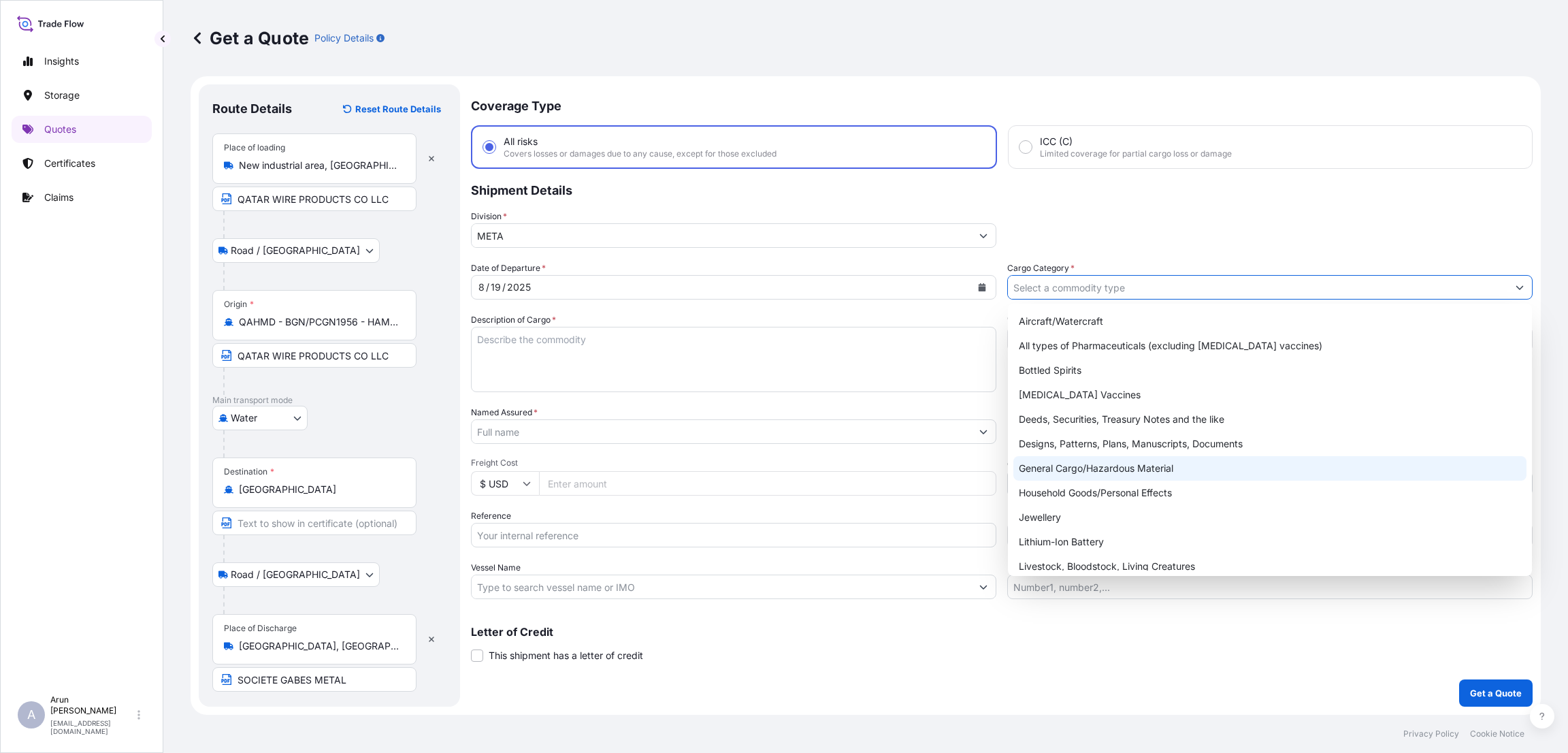
click at [1088, 463] on div "General Cargo/Hazardous Material" at bounding box center [1270, 468] width 513 height 24
type input "General Cargo/Hazardous Material"
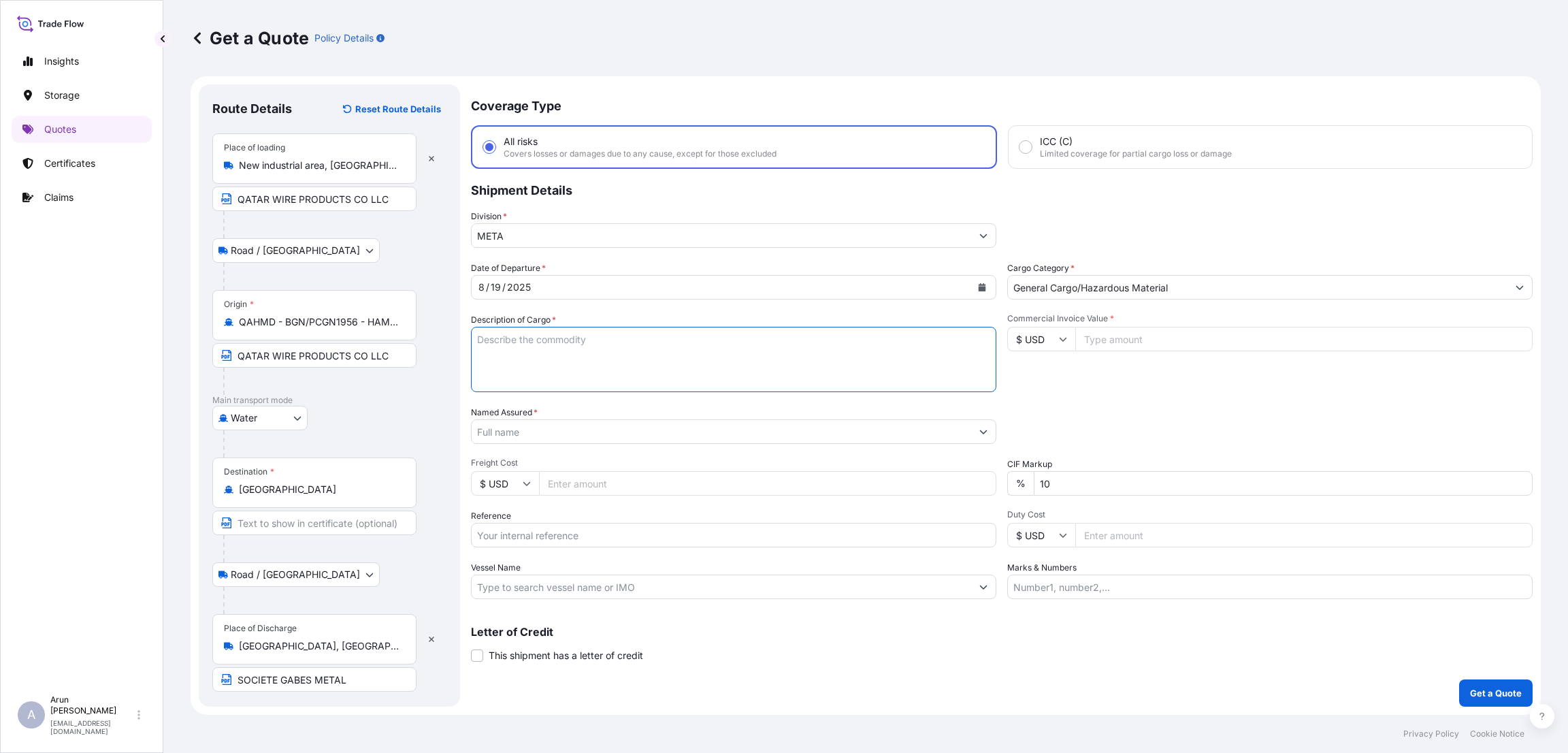
click at [724, 331] on textarea "Description of Cargo *" at bounding box center [734, 359] width 525 height 66
type textarea "G"
type textarea "STEEL WIRE"
click at [1106, 331] on input "Commercial Invoice Value *" at bounding box center [1304, 339] width 458 height 24
type input "48250"
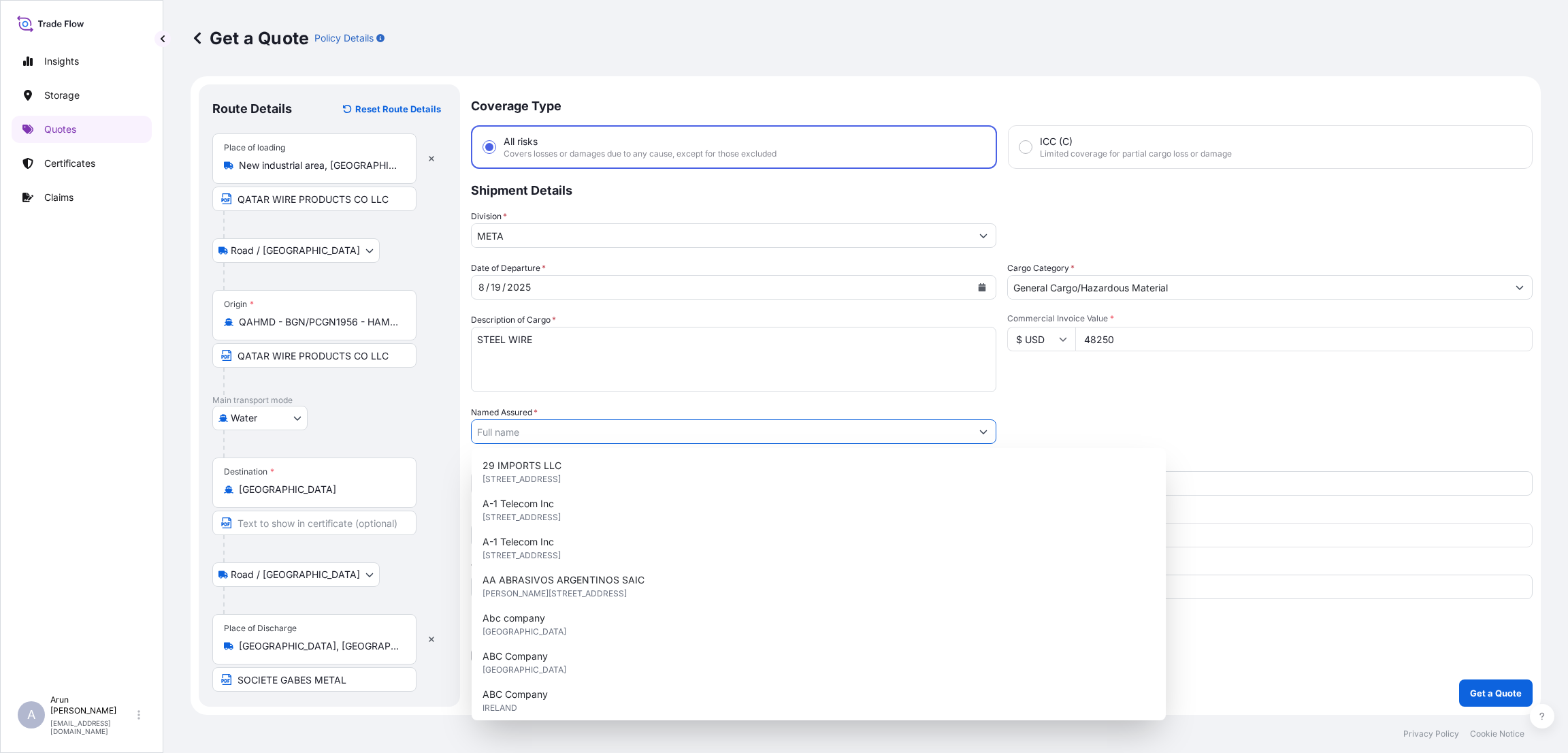
click at [582, 433] on input "Named Assured *" at bounding box center [721, 432] width 499 height 24
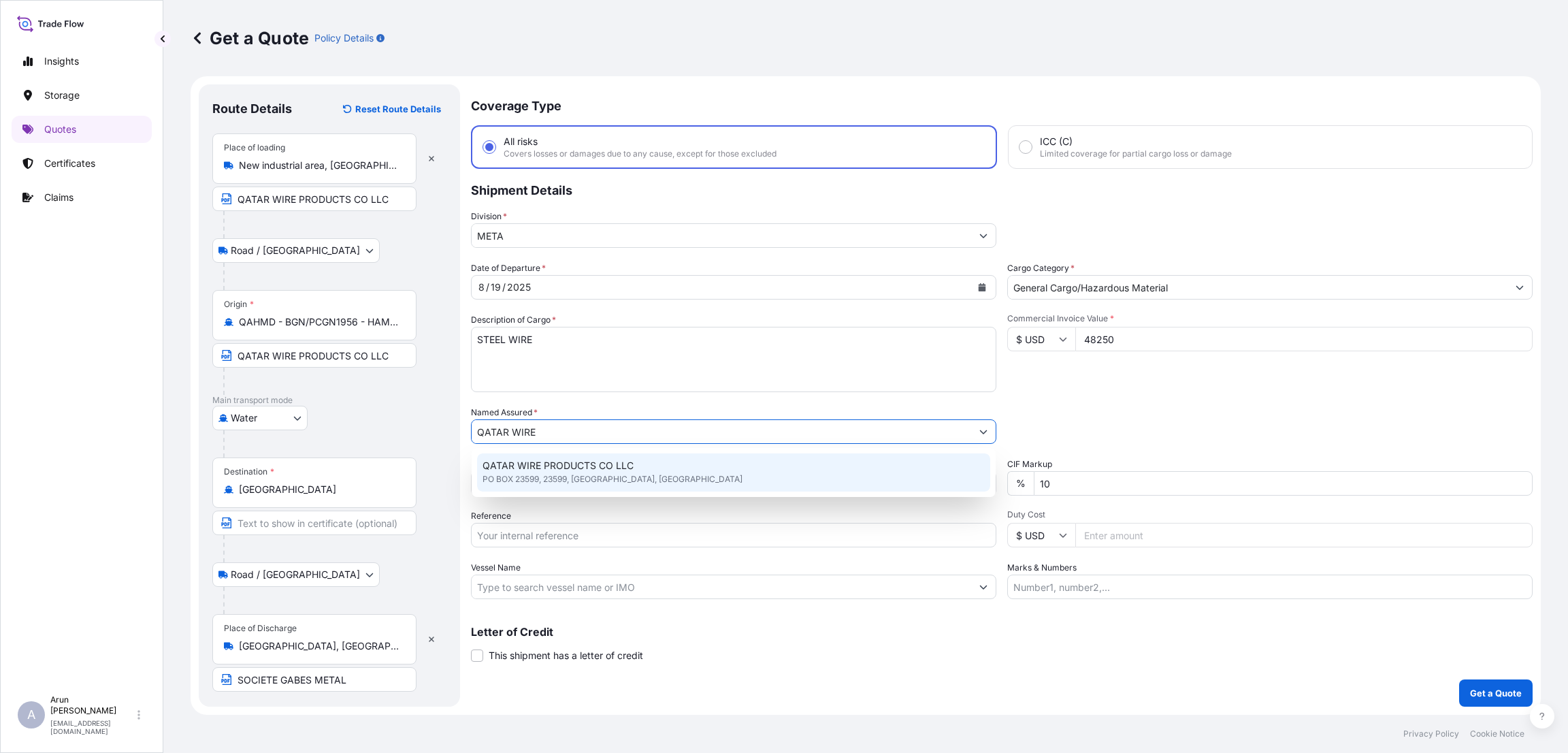
click at [582, 471] on span "QATAR WIRE PRODUCTS CO LLC" at bounding box center [558, 465] width 151 height 14
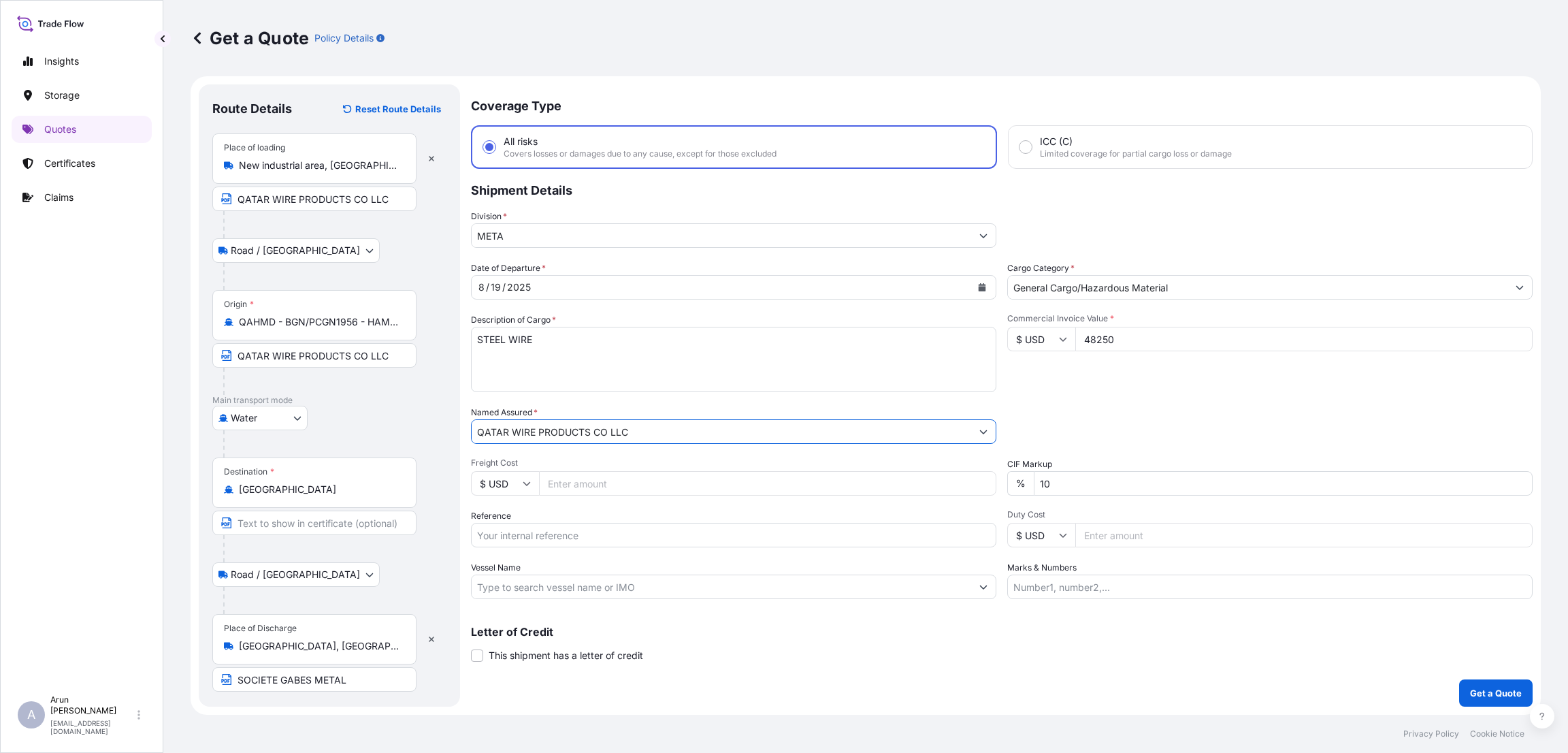
type input "QATAR WIRE PRODUCTS CO LLC"
click at [584, 484] on input "Freight Cost" at bounding box center [767, 484] width 458 height 24
type input "5000"
click at [855, 649] on div "Letter of Credit This shipment has a letter of credit Letter of credit * Letter…" at bounding box center [1002, 644] width 1062 height 36
drag, startPoint x: 1061, startPoint y: 481, endPoint x: 1022, endPoint y: 481, distance: 39.0
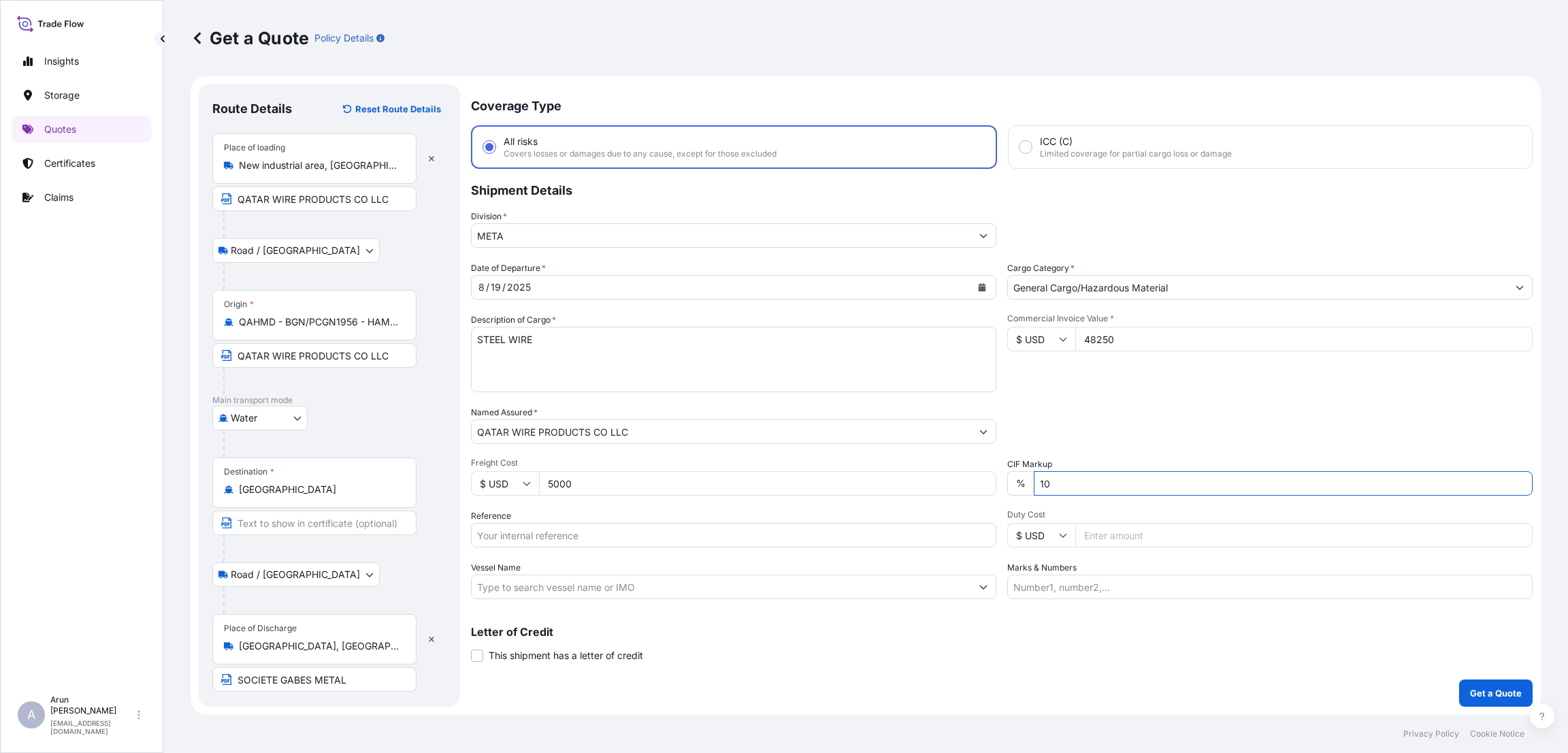
click at [1022, 481] on div "% 10" at bounding box center [1270, 484] width 525 height 24
type input "0"
click at [685, 540] on input "Reference" at bounding box center [734, 535] width 525 height 24
paste input "QA1001045073"
type input "QA1001045073"
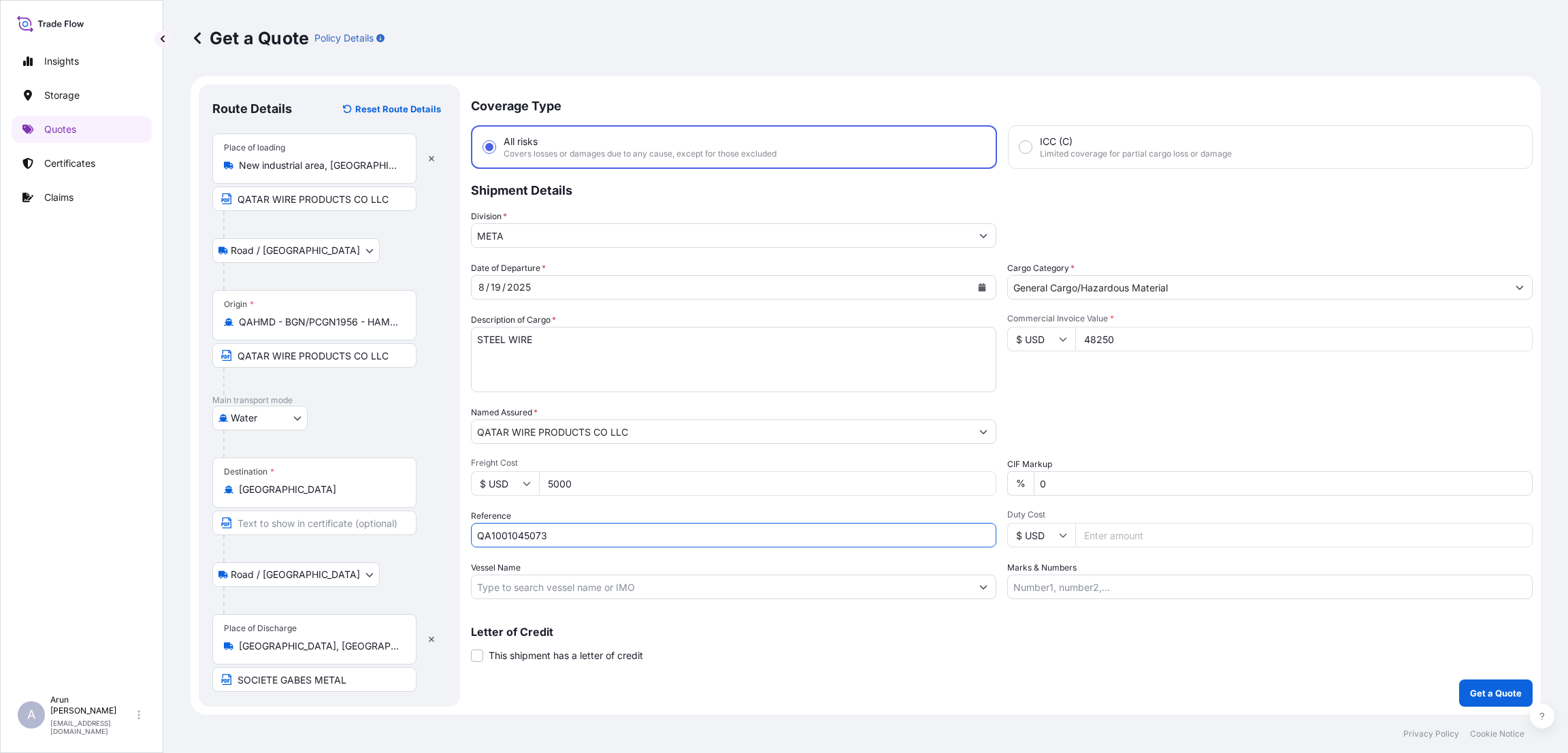
click at [1052, 587] on input "Marks & Numbers" at bounding box center [1270, 587] width 525 height 24
type input "INVOICE NUMBER:2645/25 DATE:[DATE]"
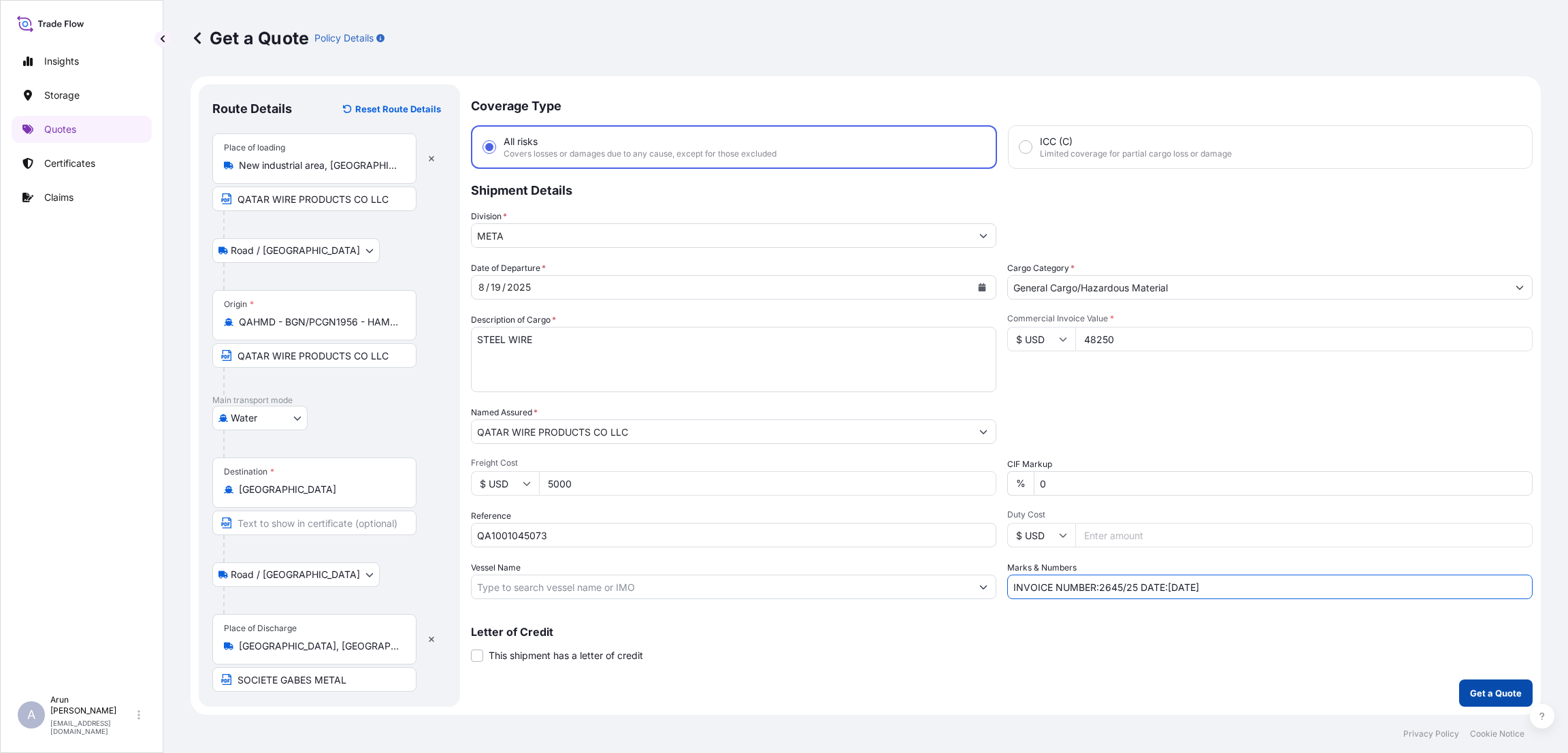
click at [1471, 692] on p "Get a Quote" at bounding box center [1496, 692] width 52 height 14
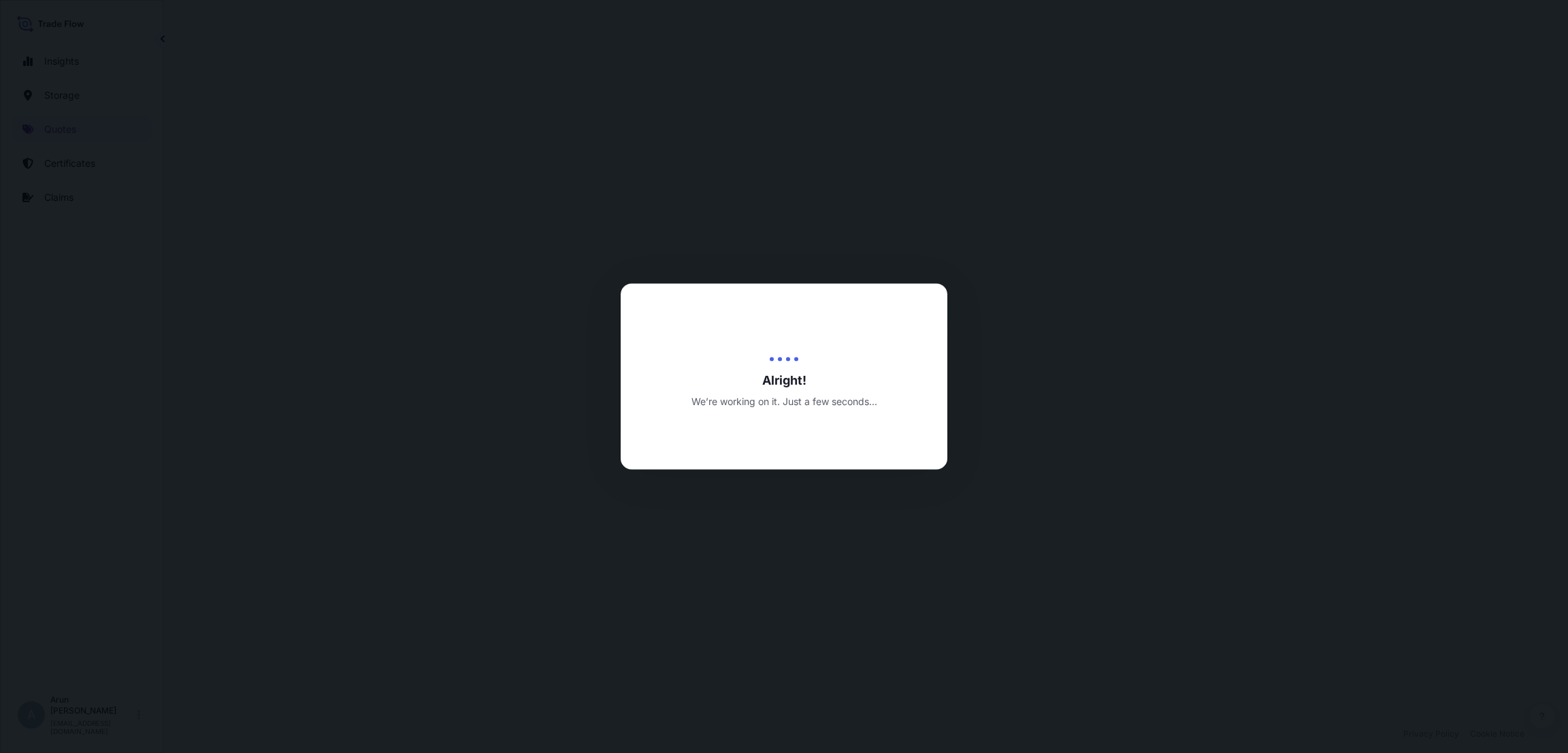
select select "Road / [GEOGRAPHIC_DATA]"
select select "Water"
select select "Road / [GEOGRAPHIC_DATA]"
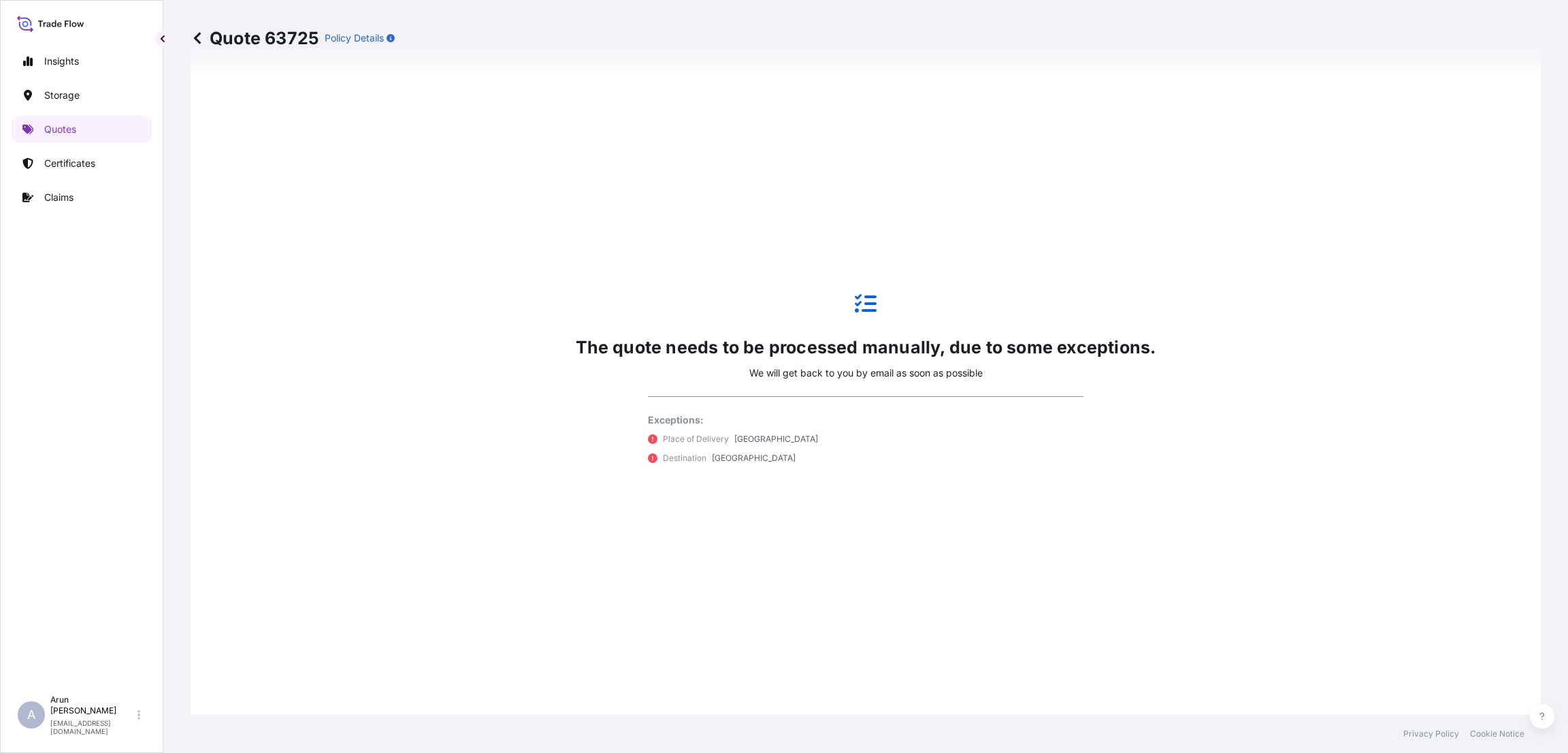
scroll to position [883, 0]
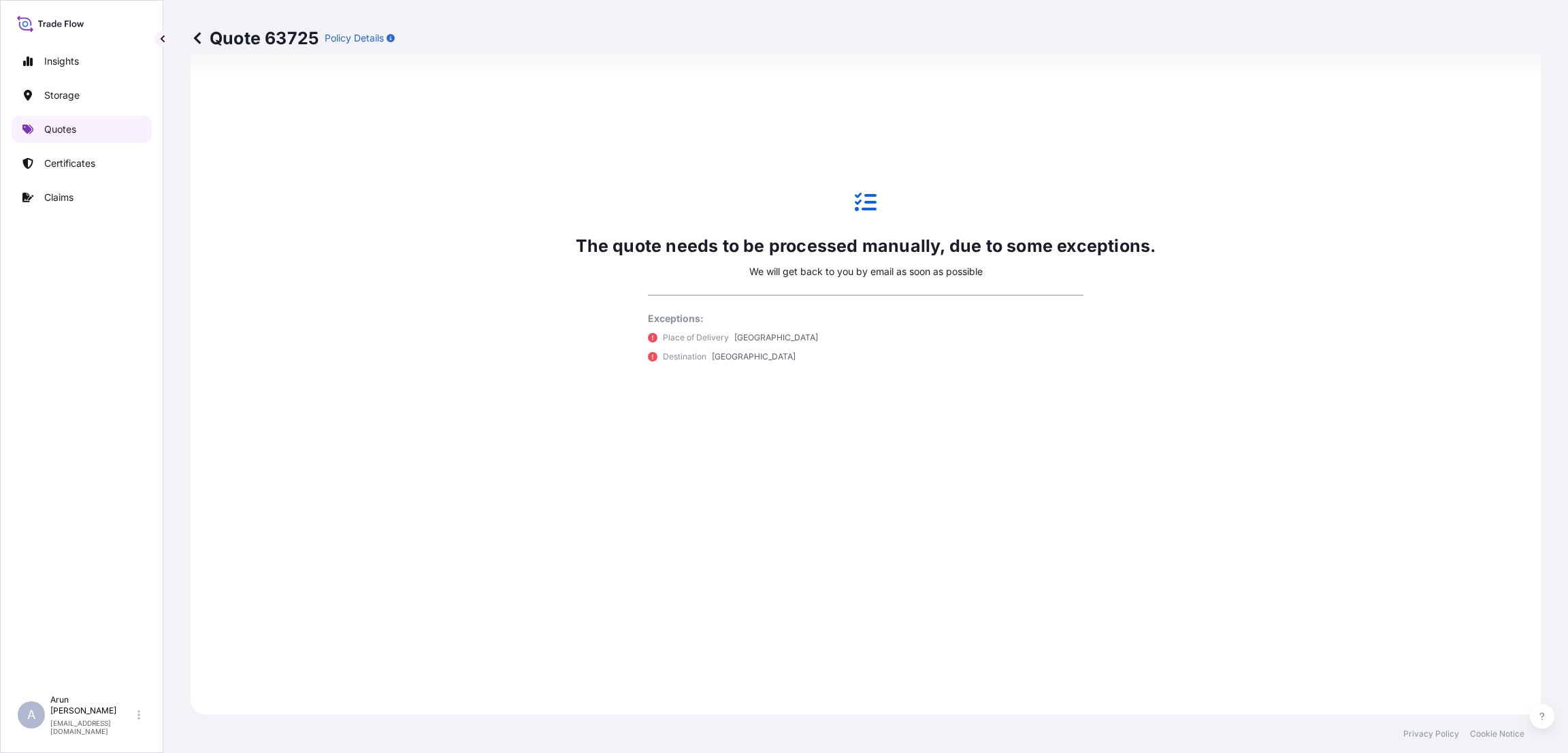
click at [67, 122] on p "Quotes" at bounding box center [60, 129] width 32 height 14
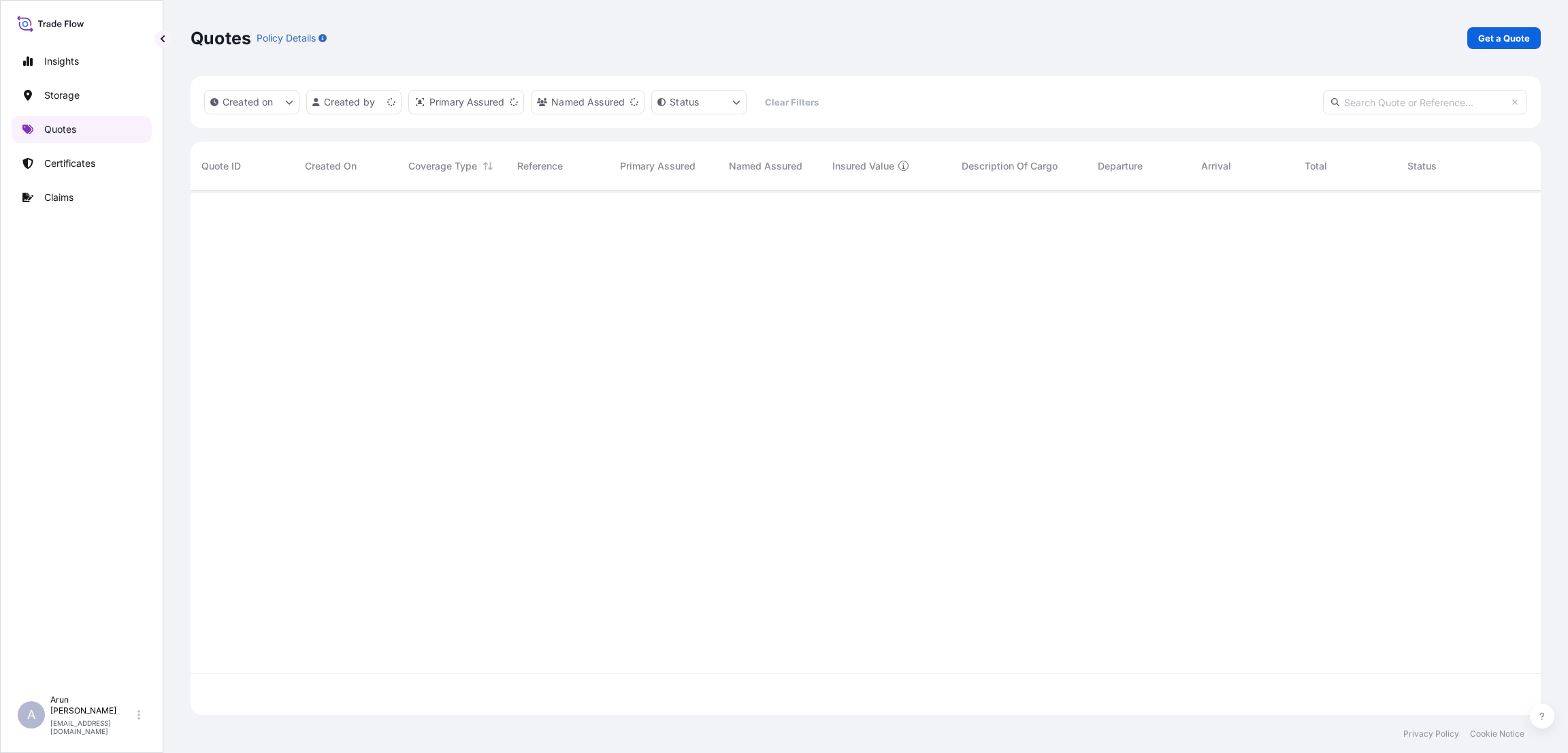
scroll to position [516, 1335]
